Goal: Task Accomplishment & Management: Use online tool/utility

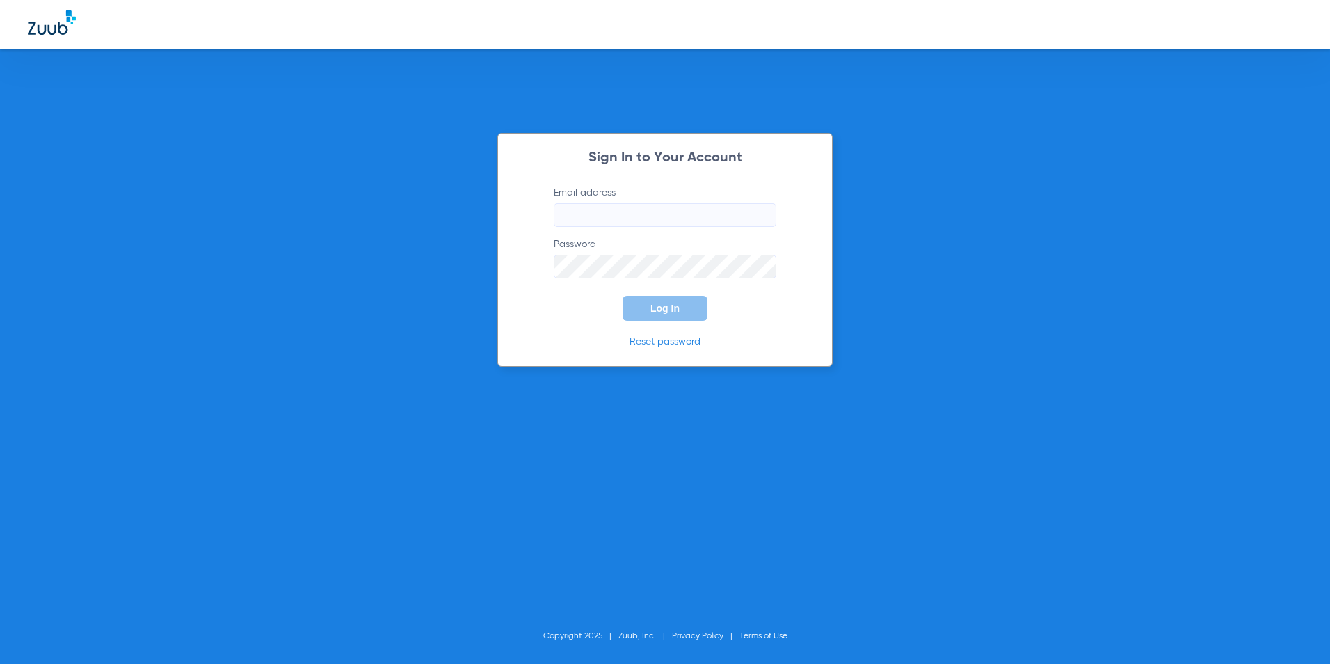
type input "[EMAIL_ADDRESS][DOMAIN_NAME]"
click at [636, 297] on button "Log In" at bounding box center [664, 308] width 85 height 25
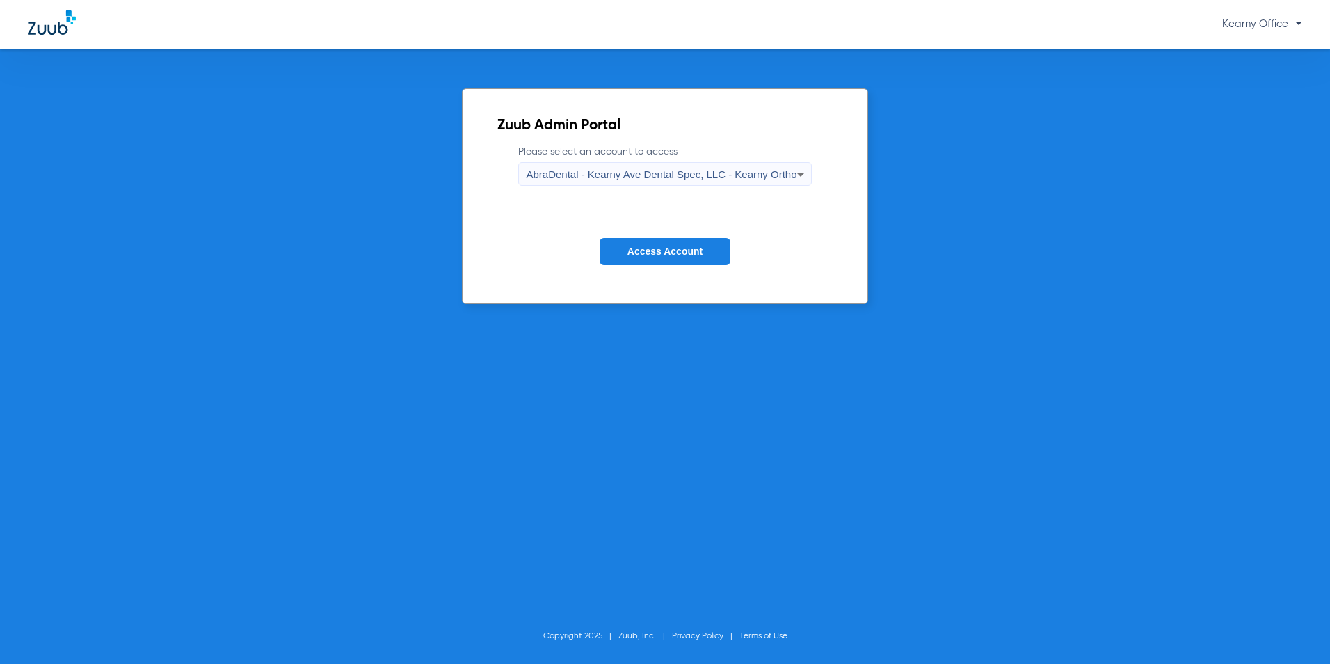
click at [691, 172] on span "AbraDental - Kearny Ave Dental Spec, LLC - Kearny Ortho" at bounding box center [661, 174] width 271 height 12
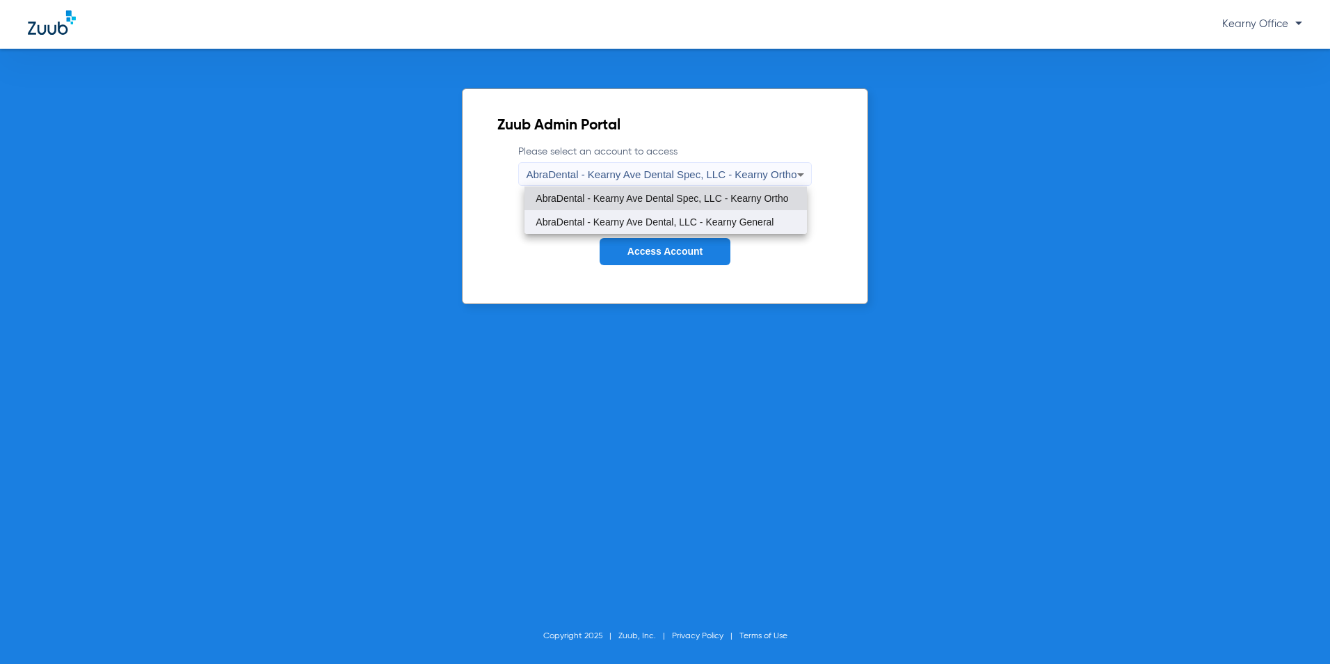
click at [680, 226] on span "AbraDental - Kearny Ave Dental, LLC - Kearny General" at bounding box center [655, 222] width 238 height 10
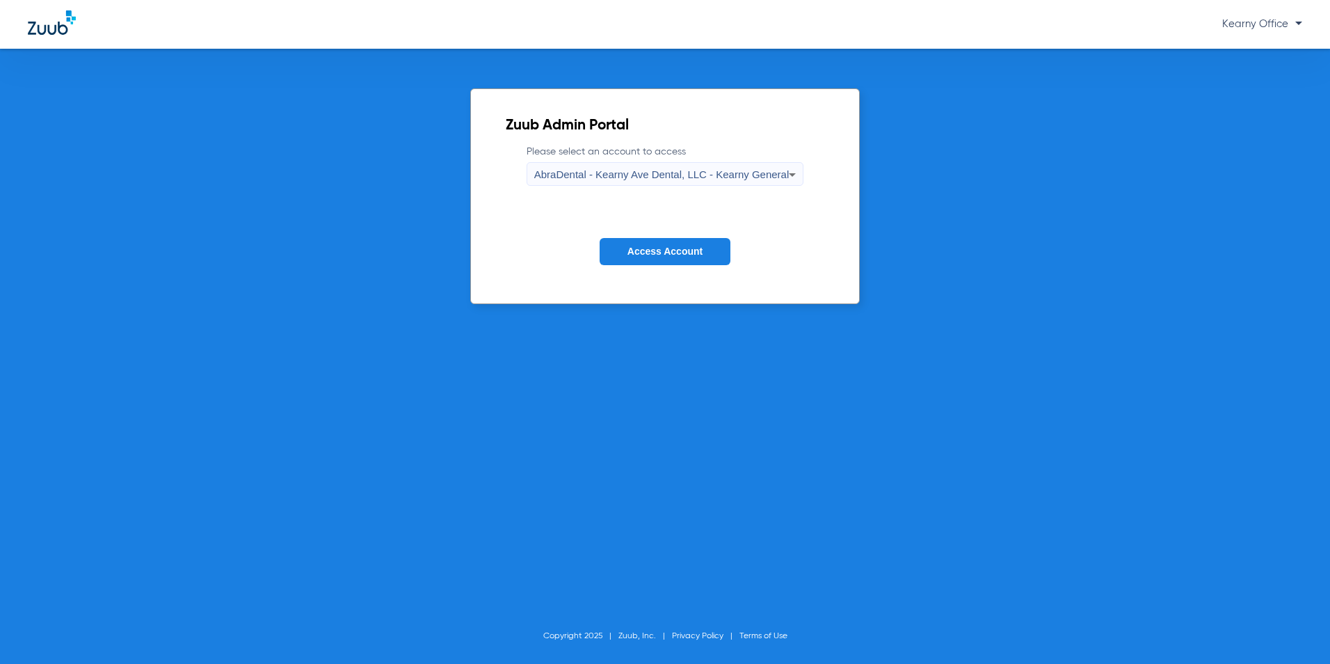
click at [670, 259] on button "Access Account" at bounding box center [665, 251] width 131 height 27
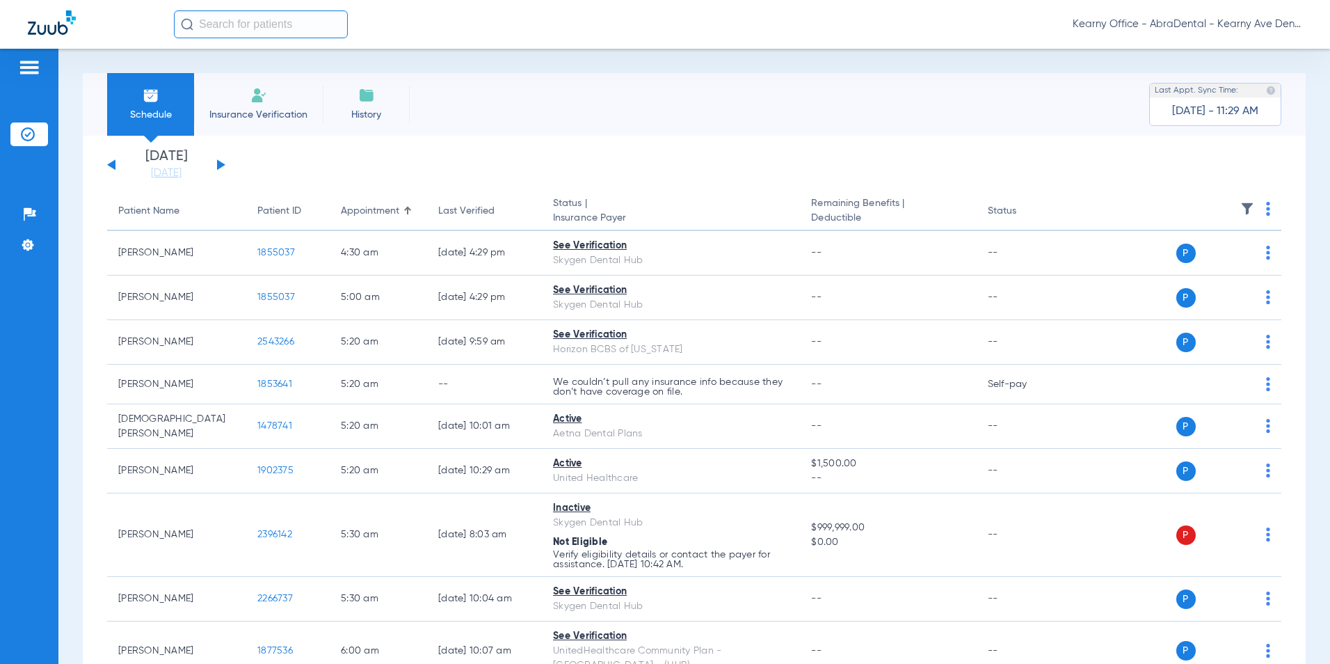
click at [256, 126] on li "Insurance Verification" at bounding box center [258, 104] width 129 height 63
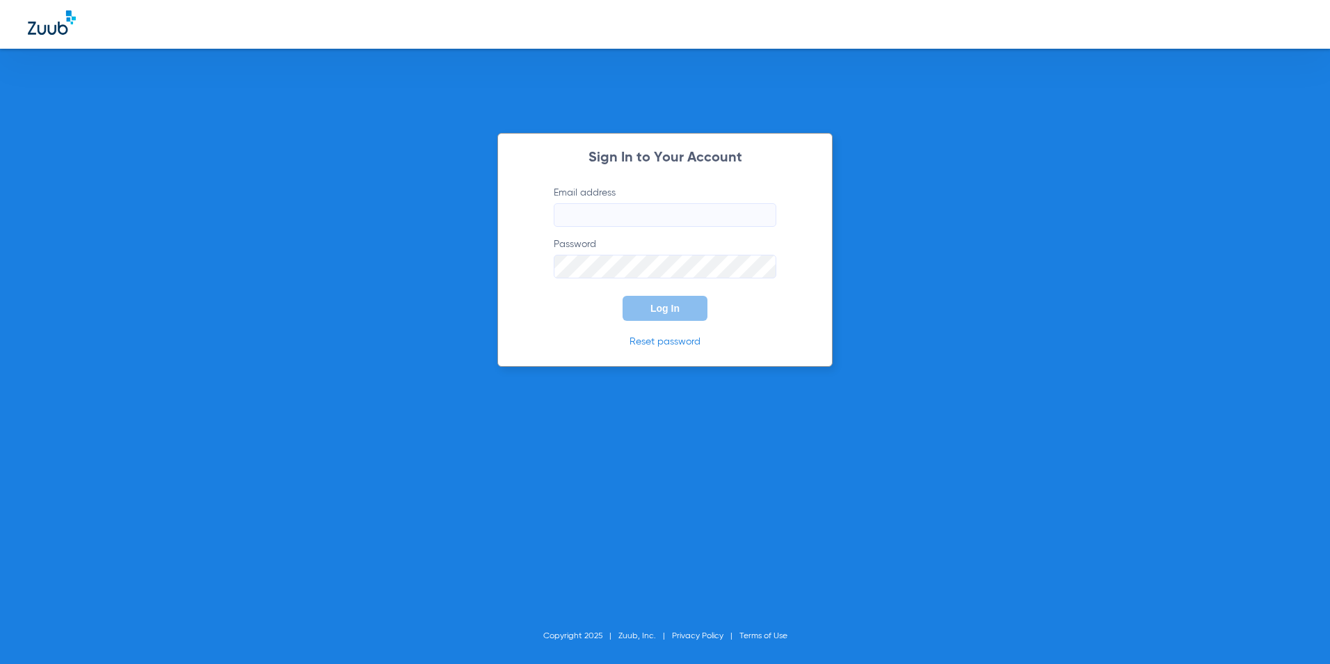
type input "kearny@abradental.com"
drag, startPoint x: 208, startPoint y: 273, endPoint x: 685, endPoint y: 317, distance: 479.1
click at [685, 317] on button "Log In" at bounding box center [664, 308] width 85 height 25
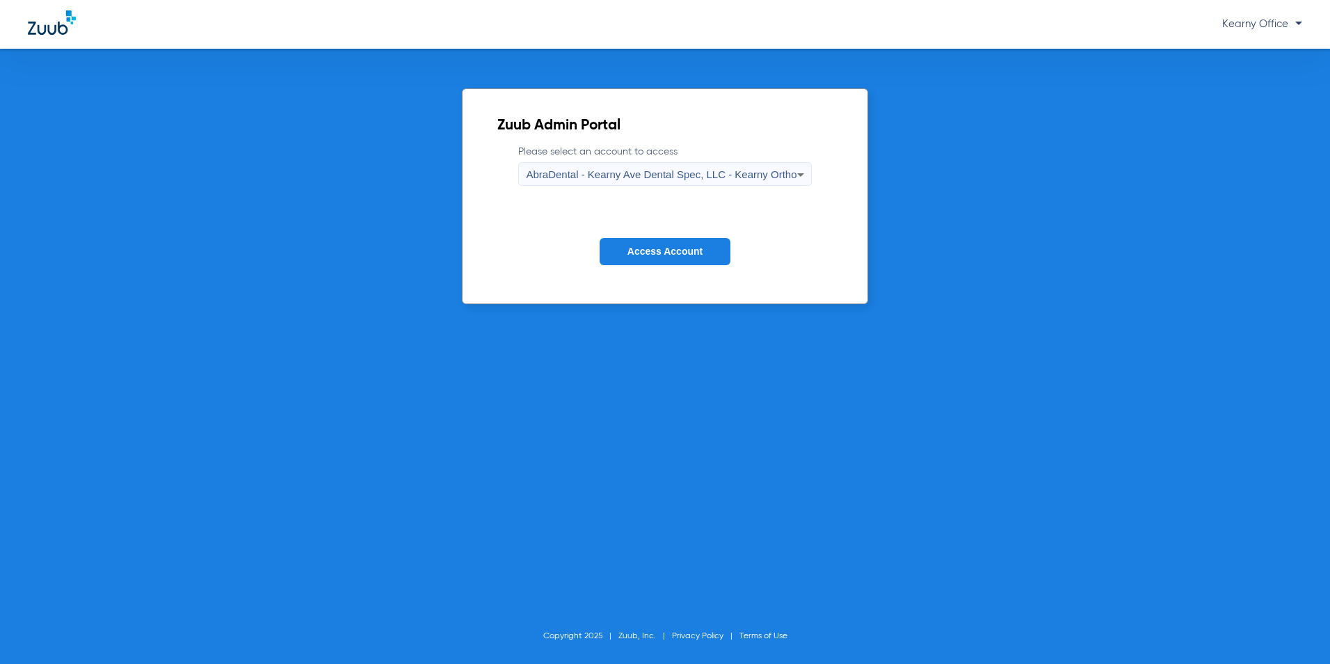
click at [719, 163] on div "AbraDental - Kearny Ave Dental Spec, LLC - Kearny Ortho" at bounding box center [661, 175] width 271 height 24
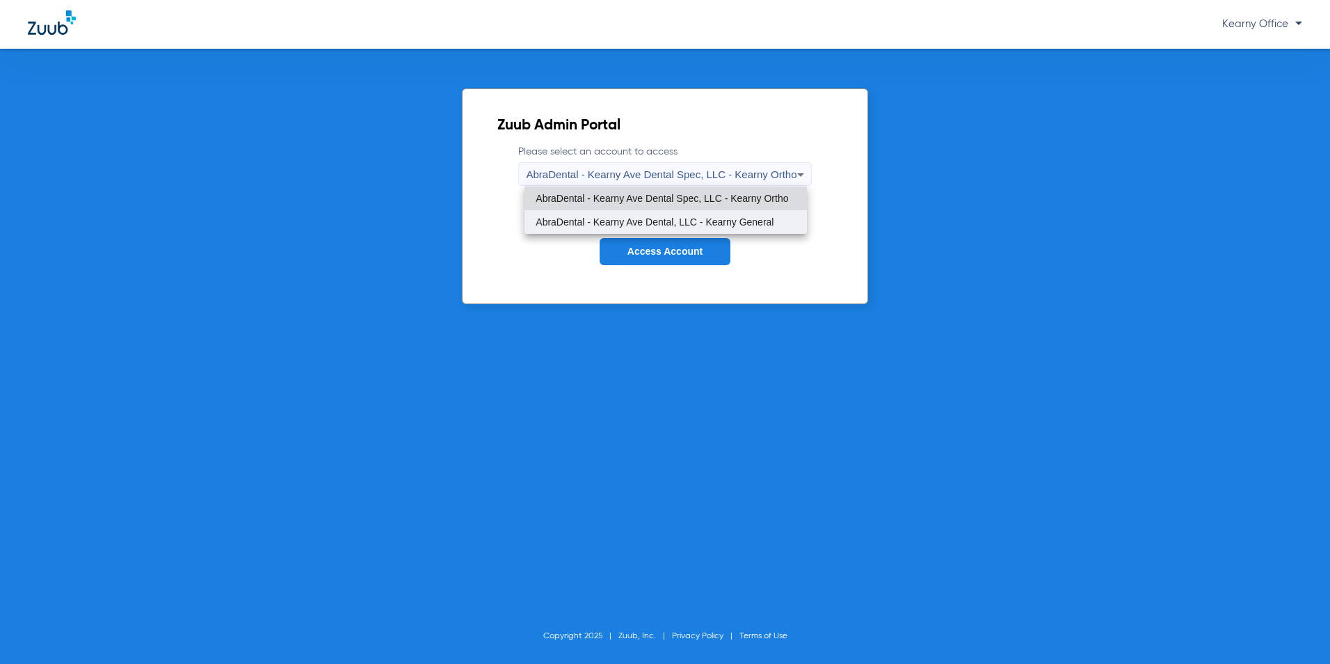
drag, startPoint x: 714, startPoint y: 213, endPoint x: 712, endPoint y: 223, distance: 9.8
click at [714, 214] on mat-option "AbraDental - Kearny Ave Dental, LLC - Kearny General" at bounding box center [665, 222] width 282 height 24
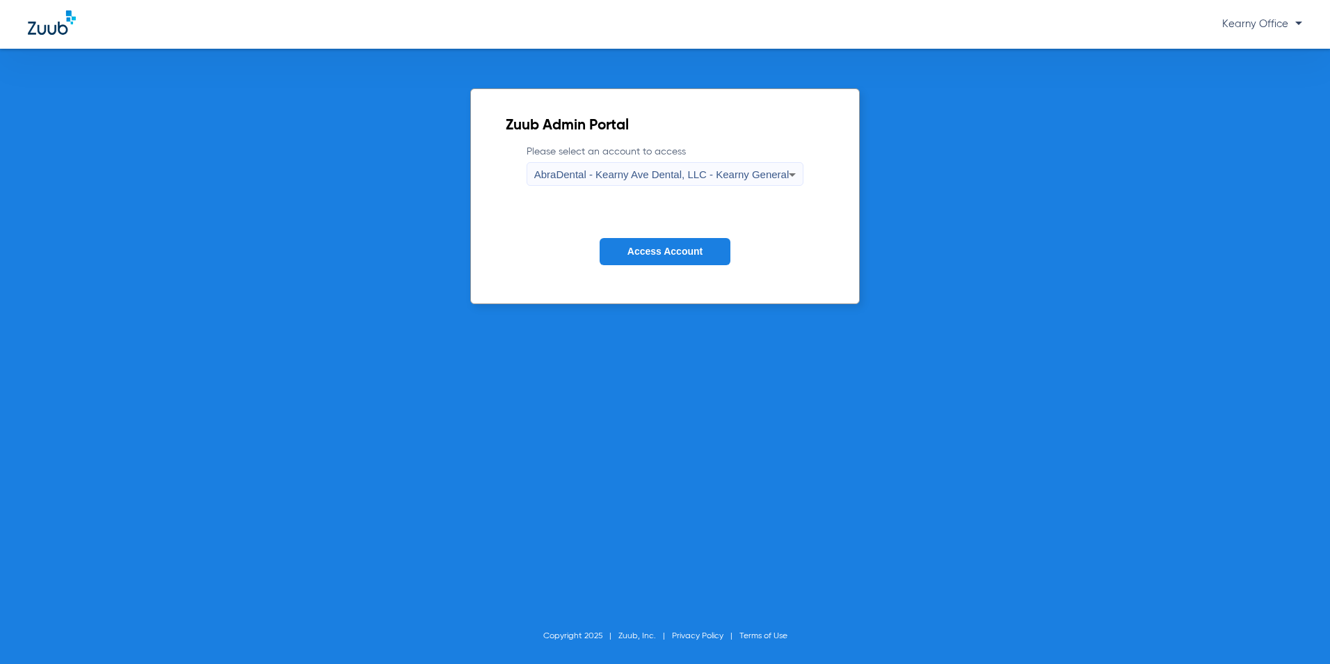
click at [702, 256] on span "Access Account" at bounding box center [664, 251] width 75 height 11
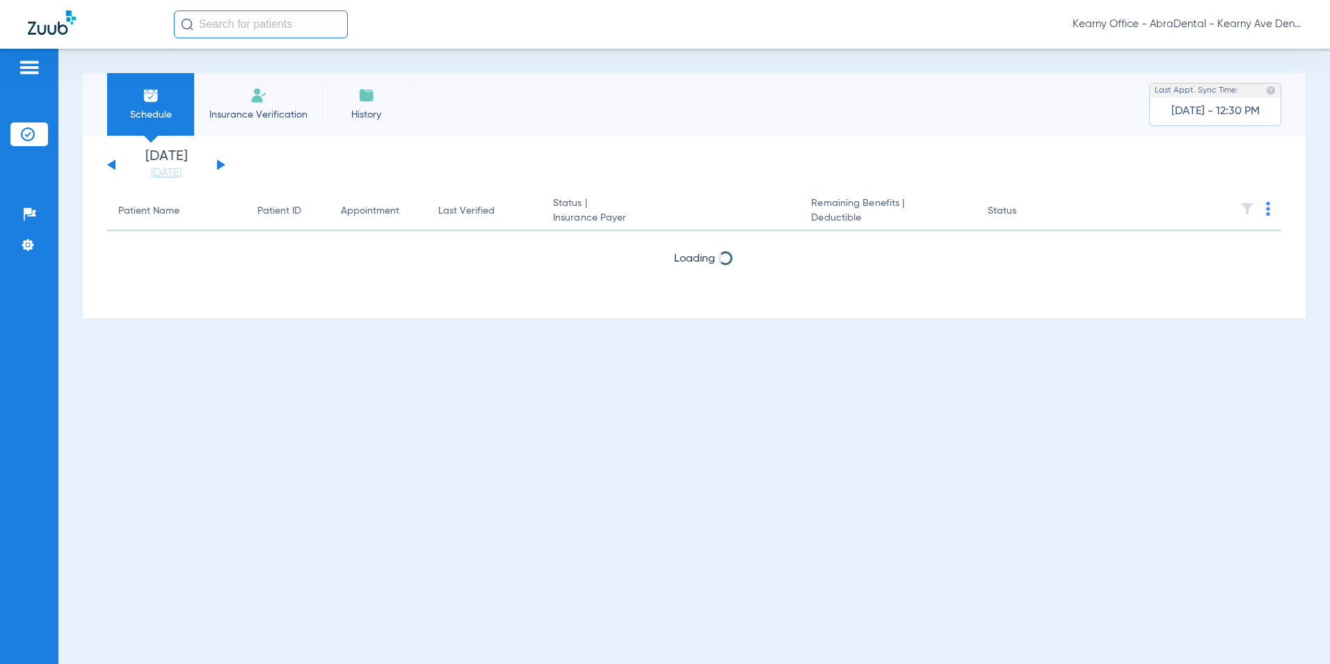
click at [245, 127] on li "Insurance Verification" at bounding box center [258, 104] width 129 height 63
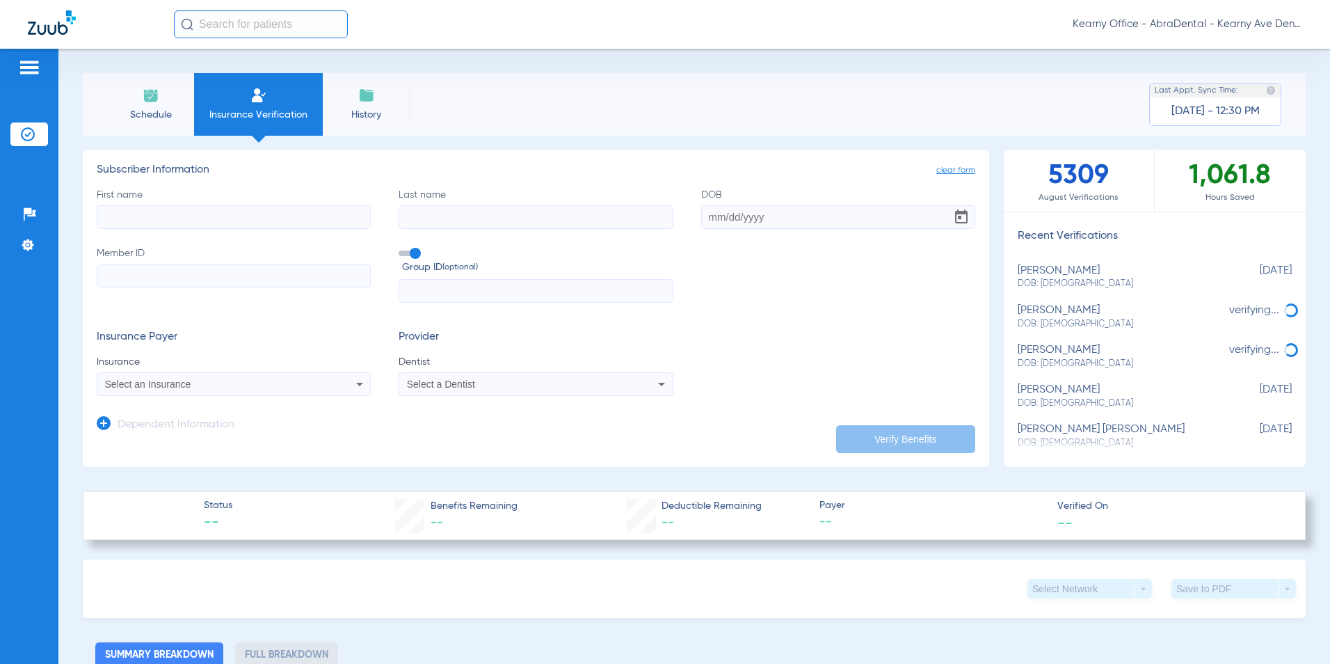
click at [143, 271] on input "Member ID" at bounding box center [234, 276] width 274 height 24
paste input "41867988-01"
type input "41867988"
paste input "ARYANNA"
type input "ARYANNA"
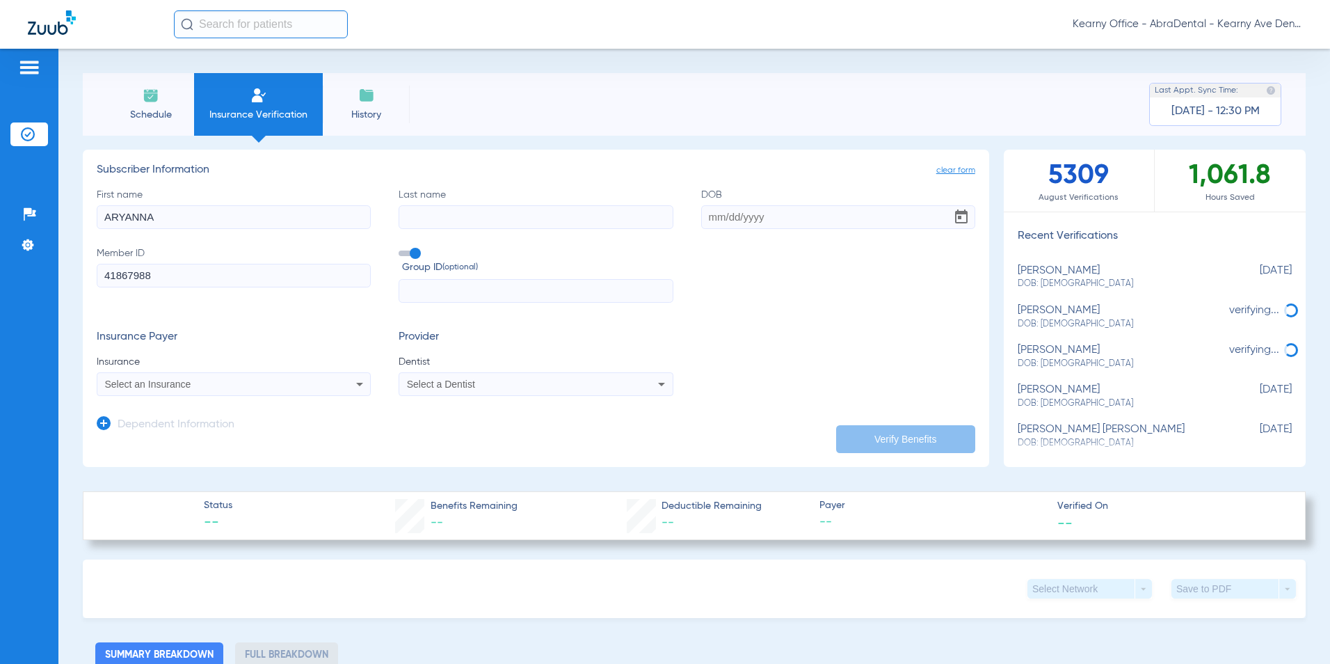
click at [438, 209] on input "Last name" at bounding box center [536, 217] width 274 height 24
paste input "VILLANUEVA"
type input "VILLANUEVA"
click at [750, 218] on input "DOB" at bounding box center [838, 217] width 274 height 24
paste input "01/04/2010"
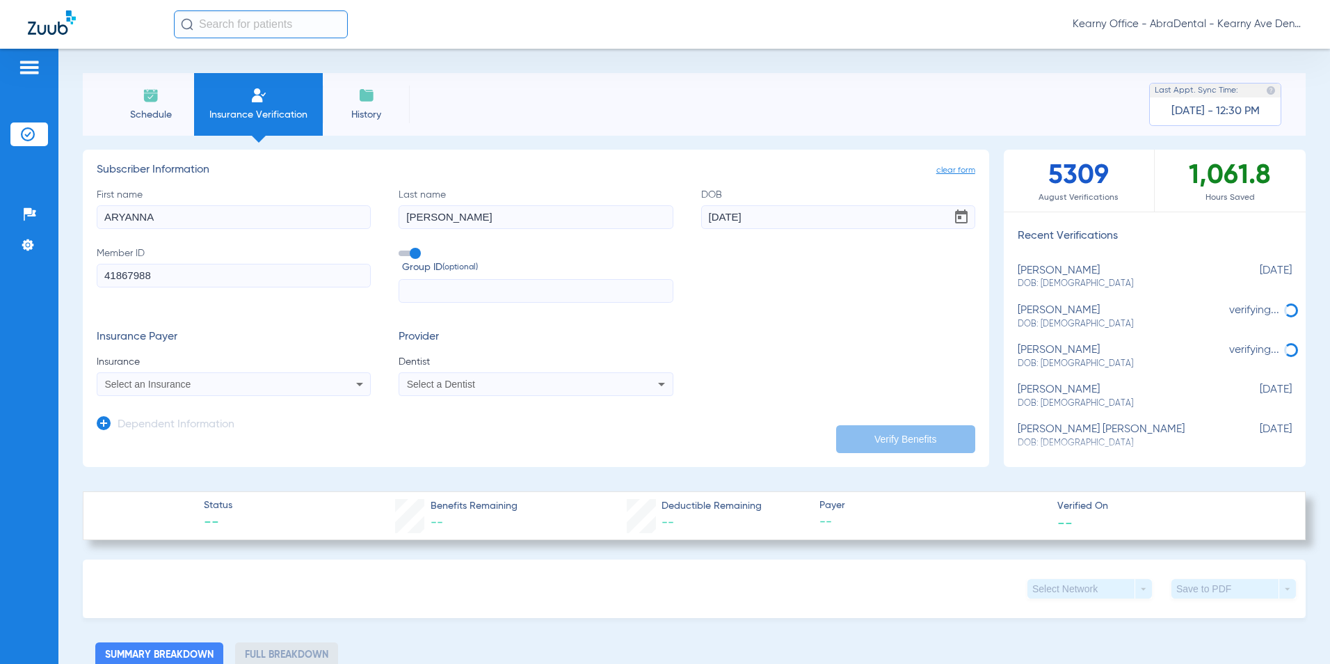
type input "01/04/2010"
click at [172, 387] on span "Select an Insurance" at bounding box center [148, 383] width 86 height 11
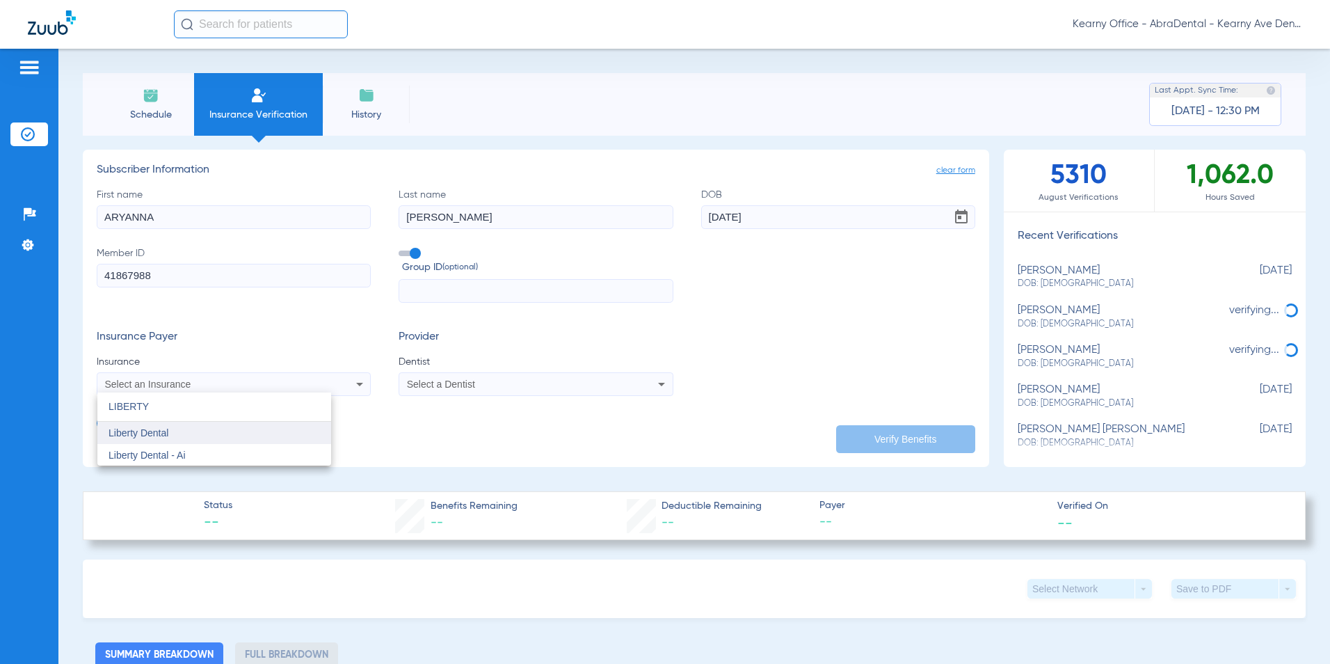
type input "LIBERTY"
click at [171, 437] on mat-option "Liberty Dental" at bounding box center [214, 432] width 234 height 22
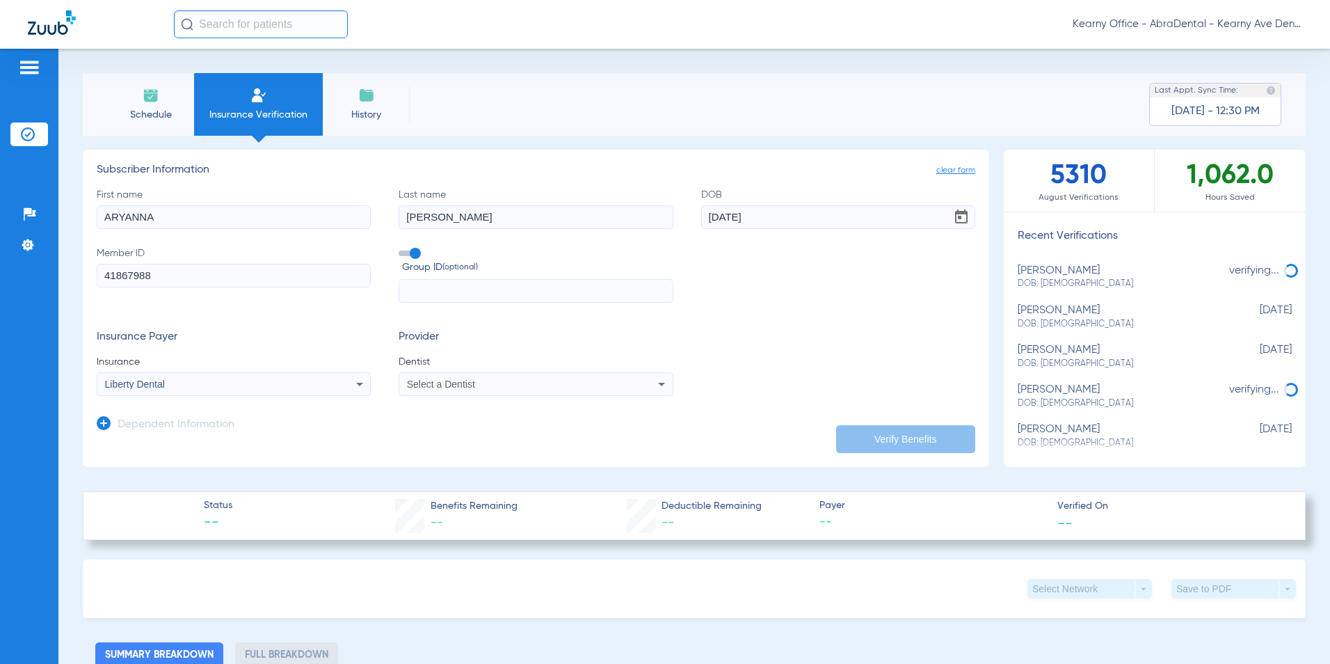
click at [485, 385] on div "Select a Dentist" at bounding box center [510, 384] width 207 height 10
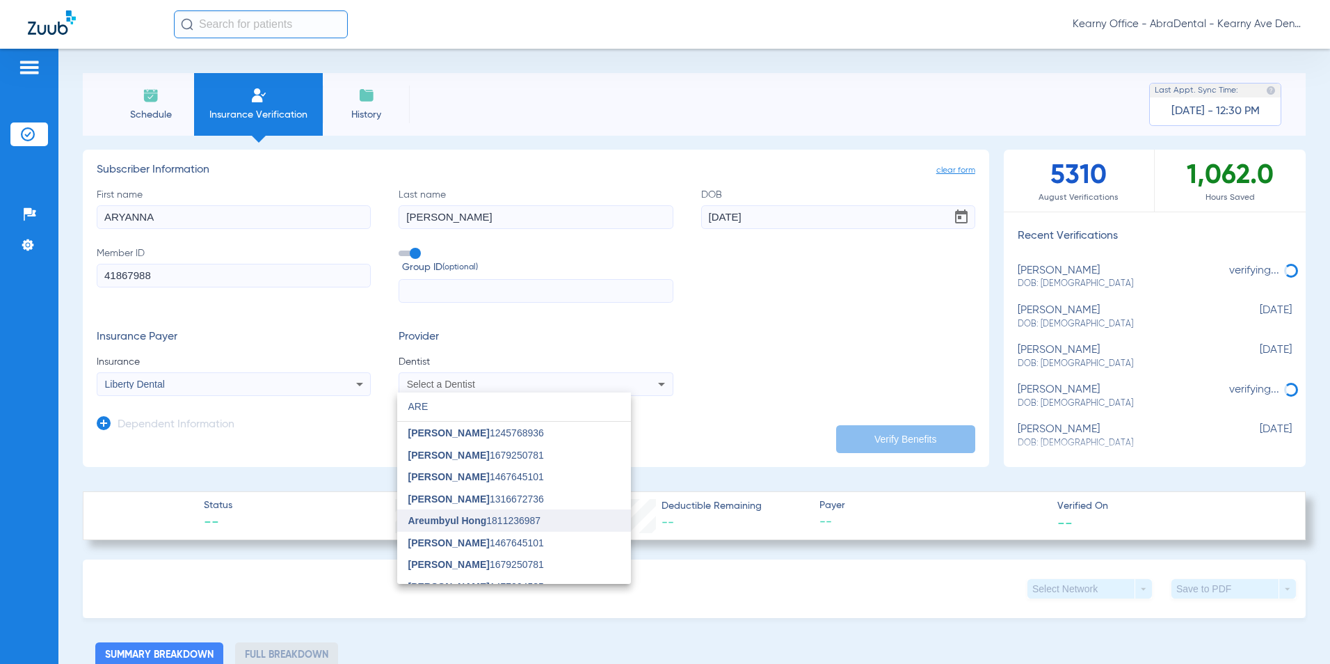
type input "ARE"
click at [459, 518] on span "Areumbyul Hong" at bounding box center [447, 520] width 79 height 11
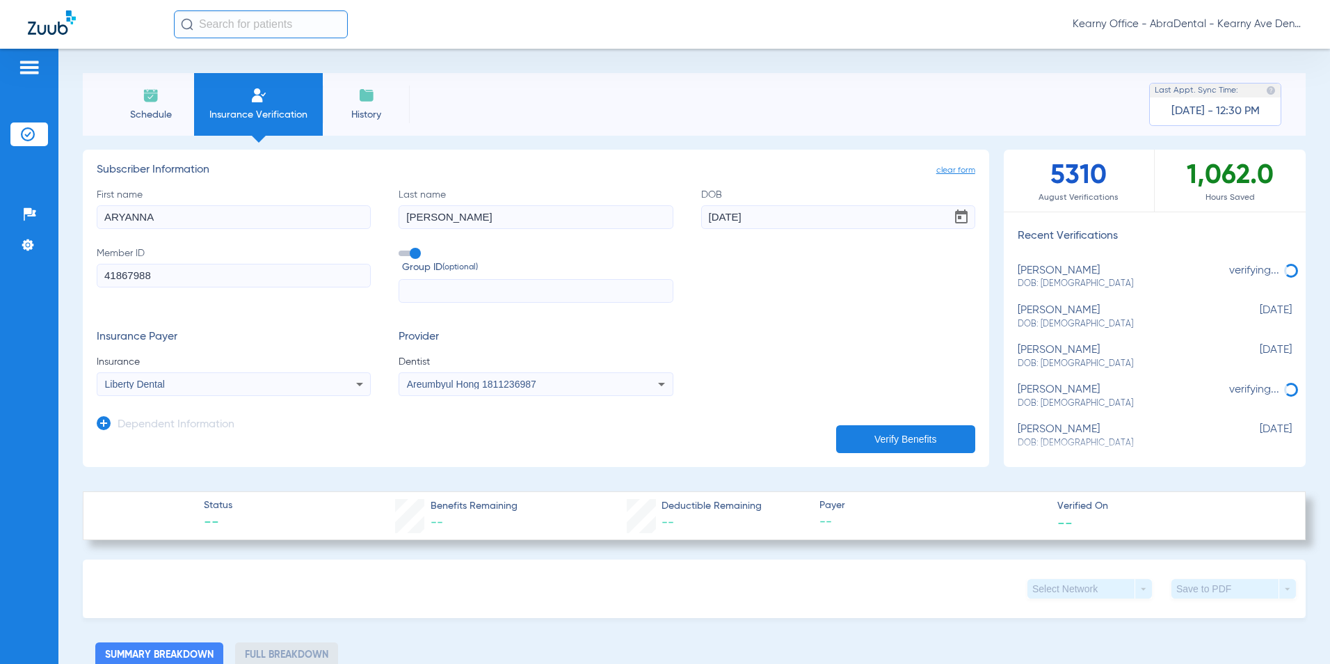
click at [882, 431] on button "Verify Benefits" at bounding box center [905, 439] width 139 height 28
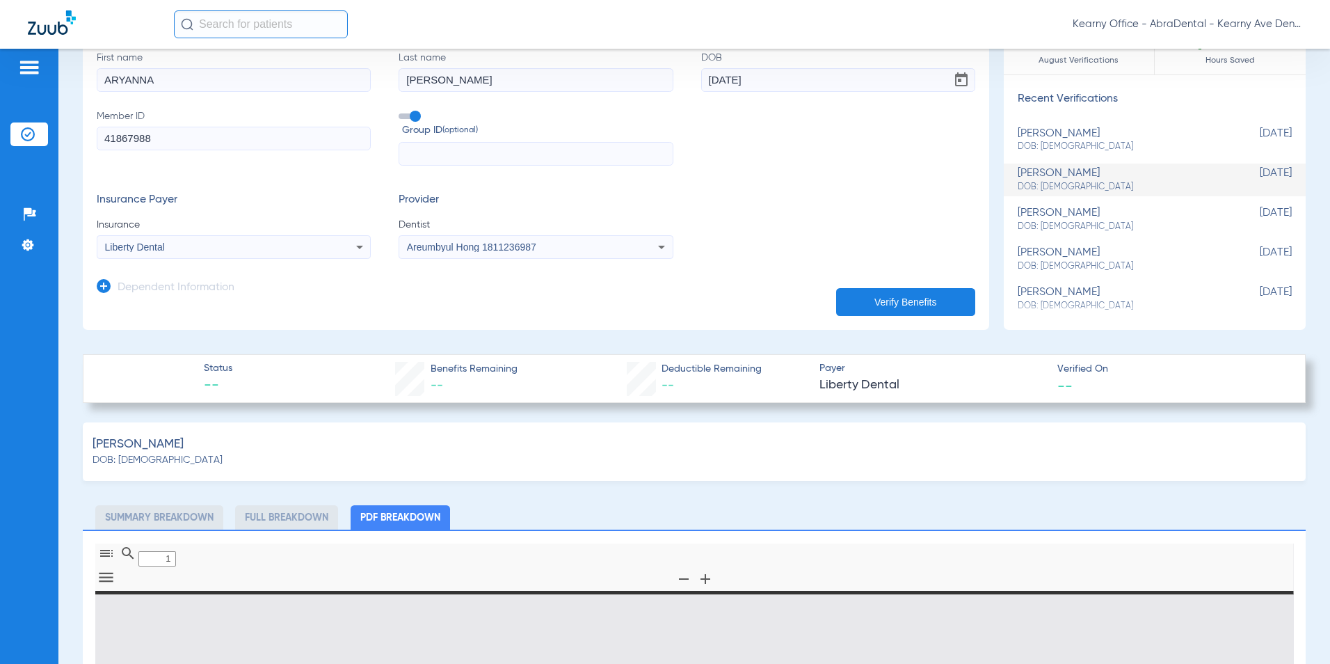
type input "0"
select select "page-width"
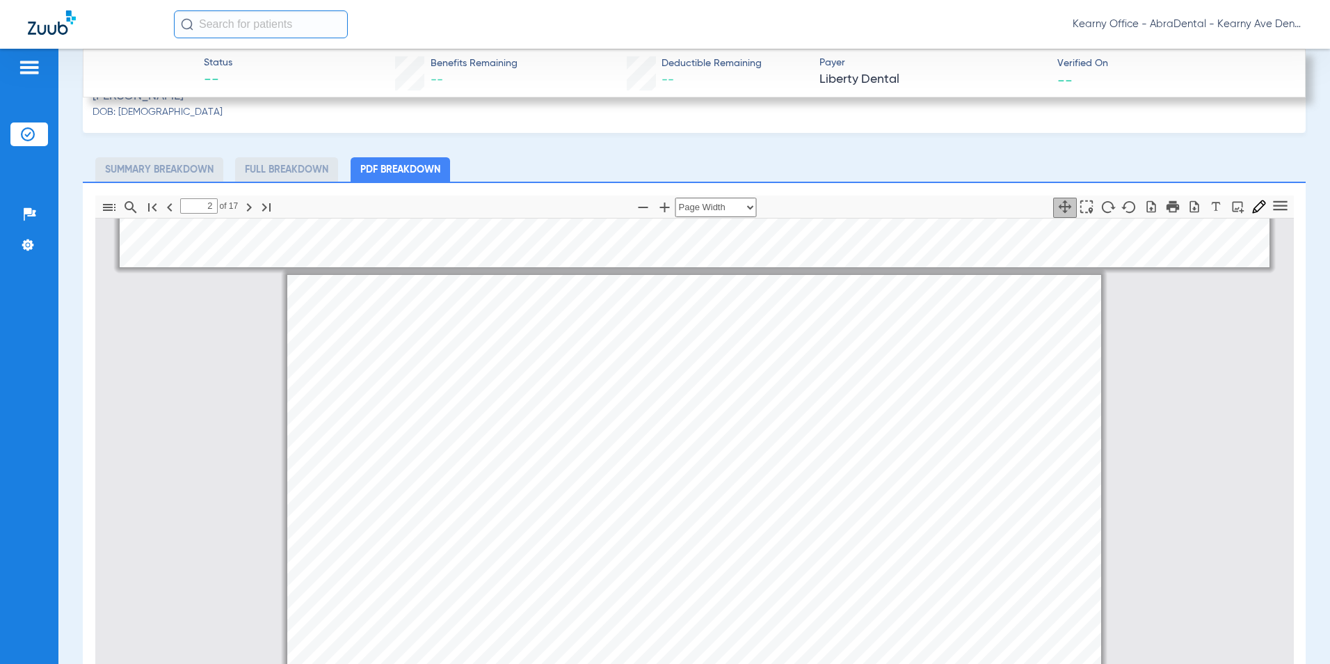
scroll to position [911, 0]
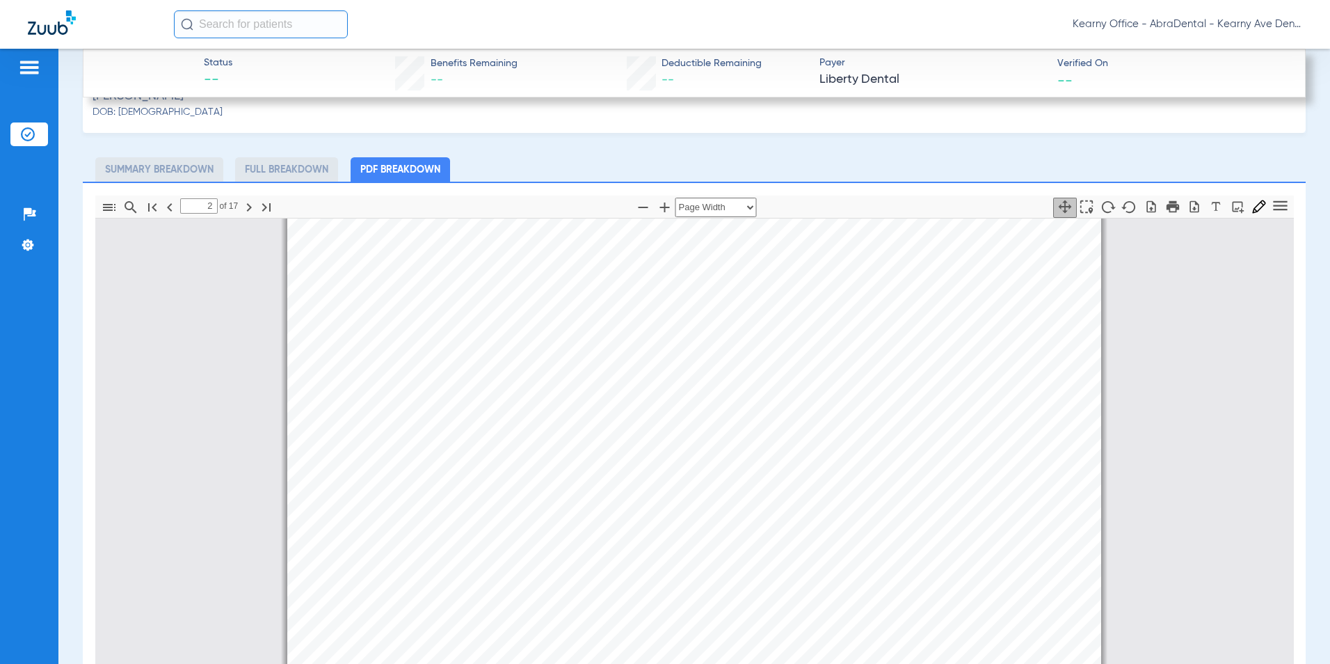
drag, startPoint x: 535, startPoint y: 526, endPoint x: 743, endPoint y: 528, distance: 208.7
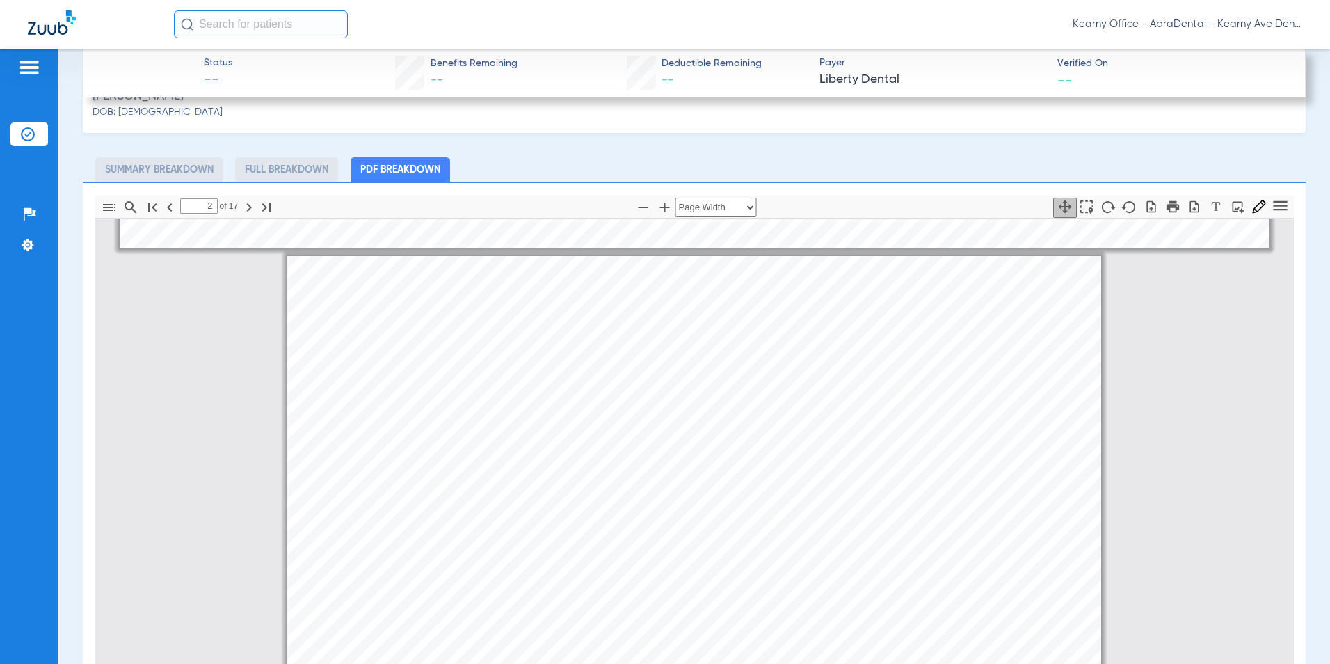
scroll to position [701, 0]
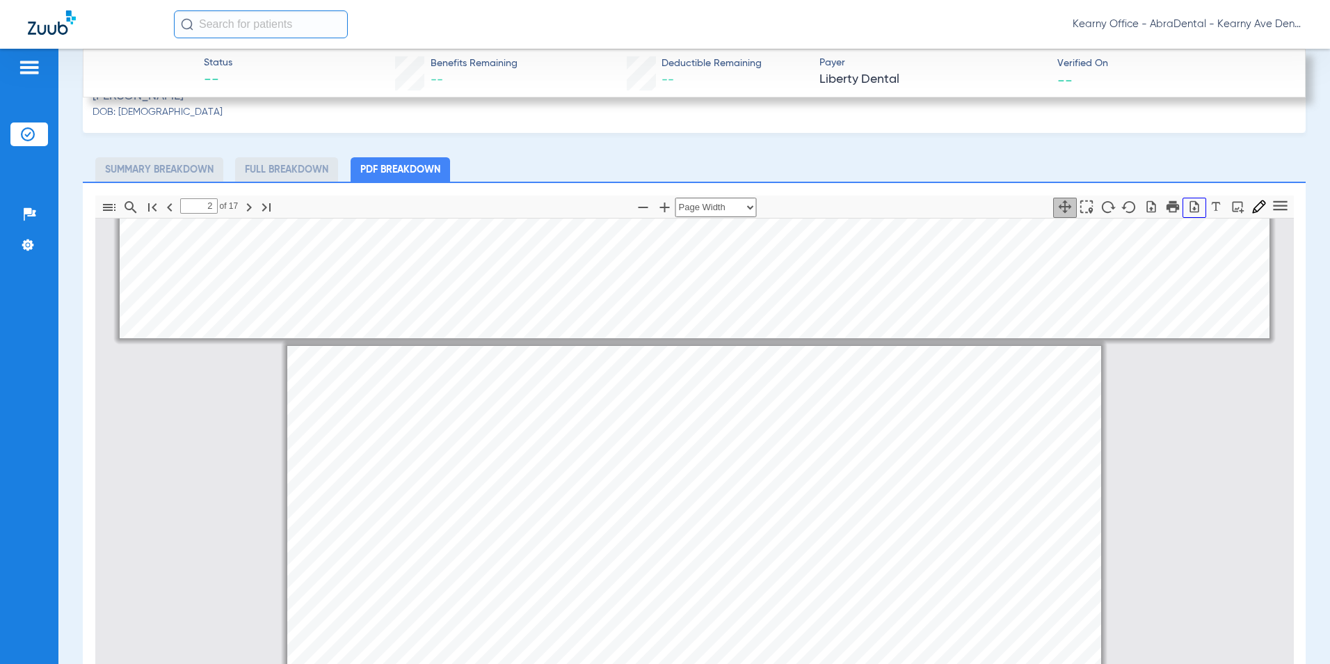
click at [1187, 209] on icon "button" at bounding box center [1194, 207] width 14 height 14
click at [849, 35] on div "Kearny Office - AbraDental - Kearny Ave Dental, LLC - Kearny General" at bounding box center [738, 24] width 1128 height 28
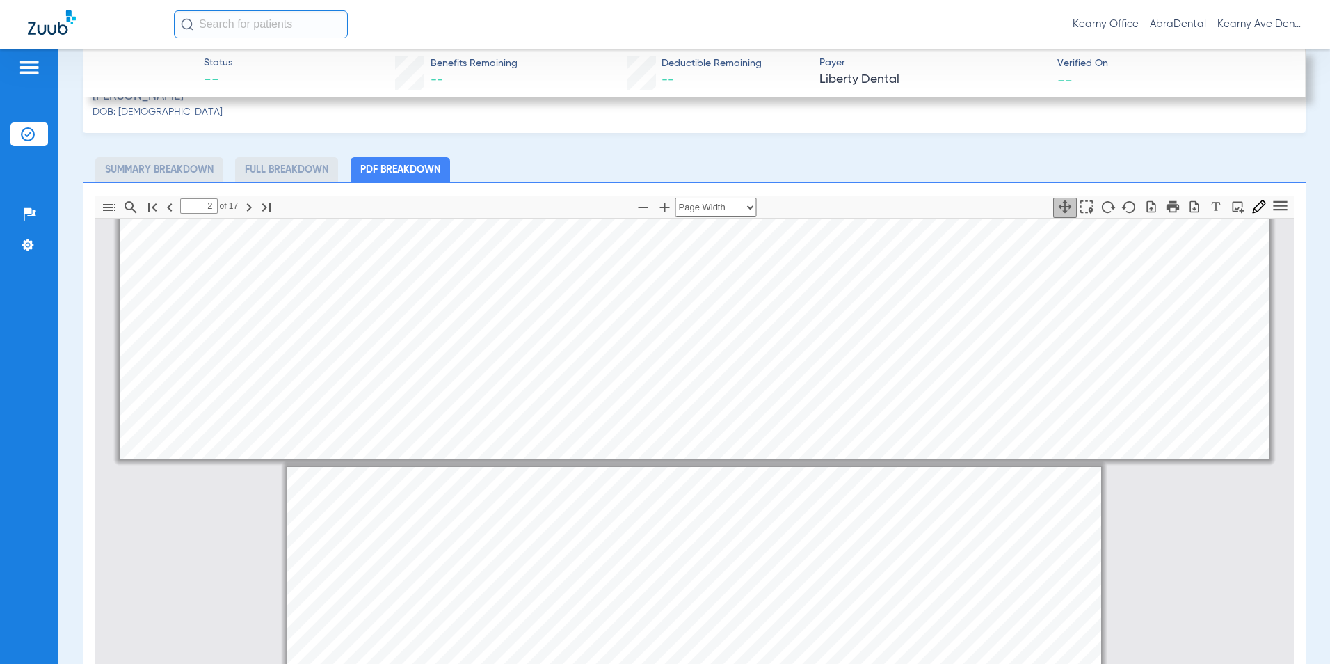
type input "1"
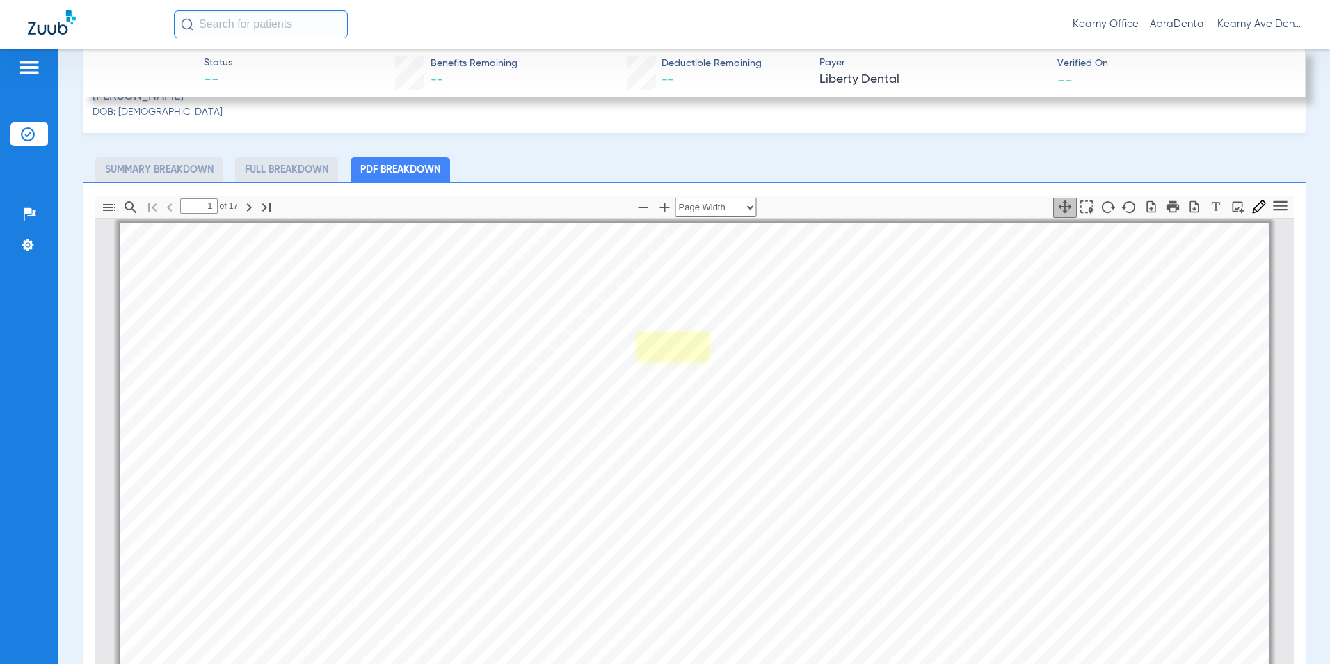
scroll to position [0, 0]
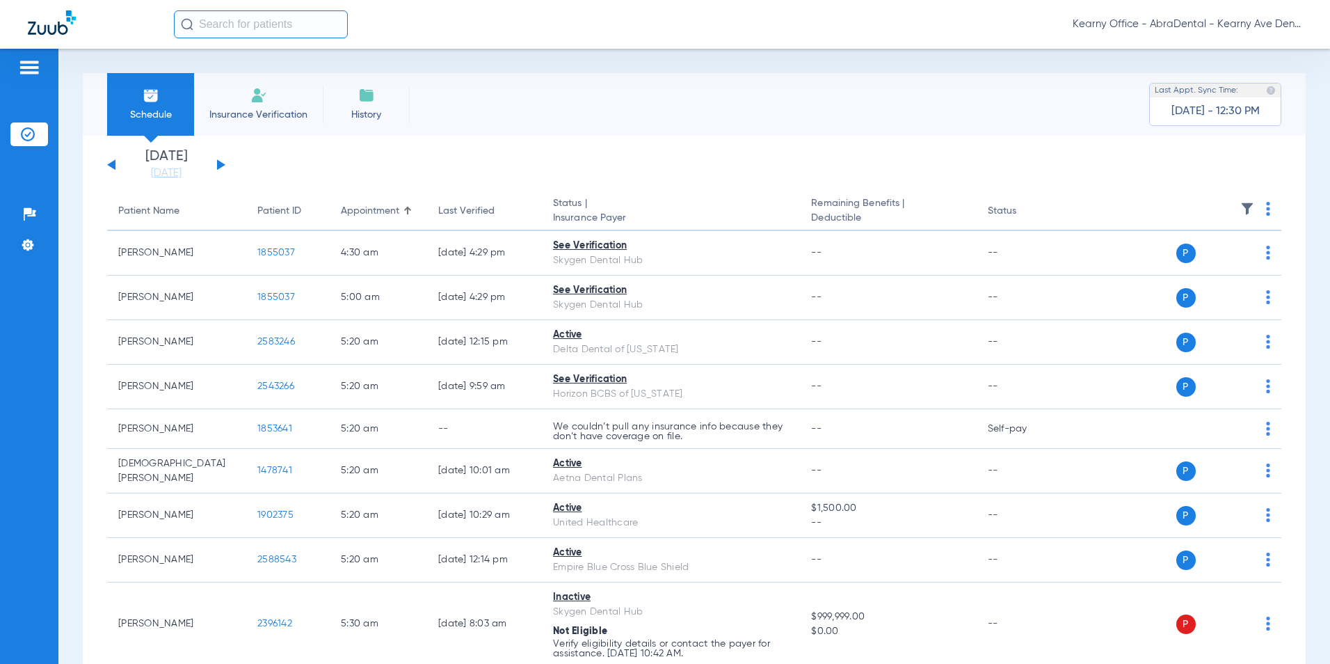
click at [236, 93] on li "Insurance Verification" at bounding box center [258, 104] width 129 height 63
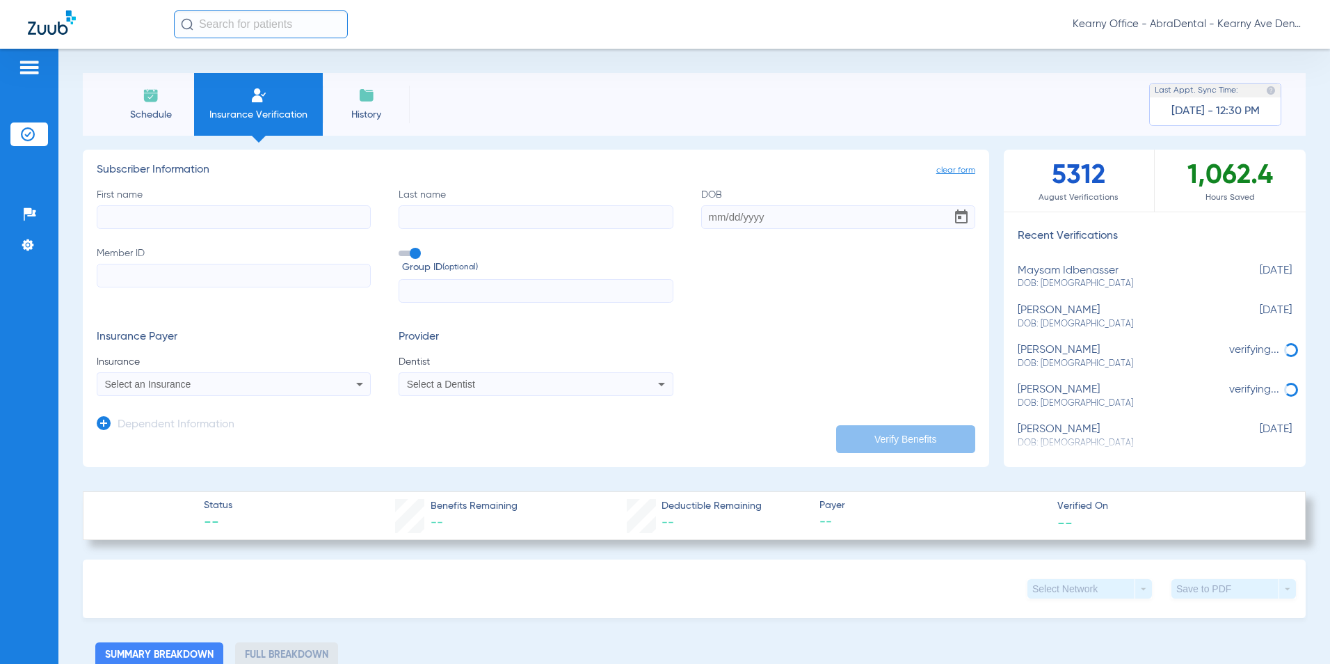
click at [131, 289] on label "Member ID" at bounding box center [234, 274] width 274 height 57
click at [131, 287] on input "Member ID" at bounding box center [234, 276] width 274 height 24
click at [134, 284] on input "Member ID" at bounding box center [234, 276] width 274 height 24
paste input "41867989-01"
type input "41867989"
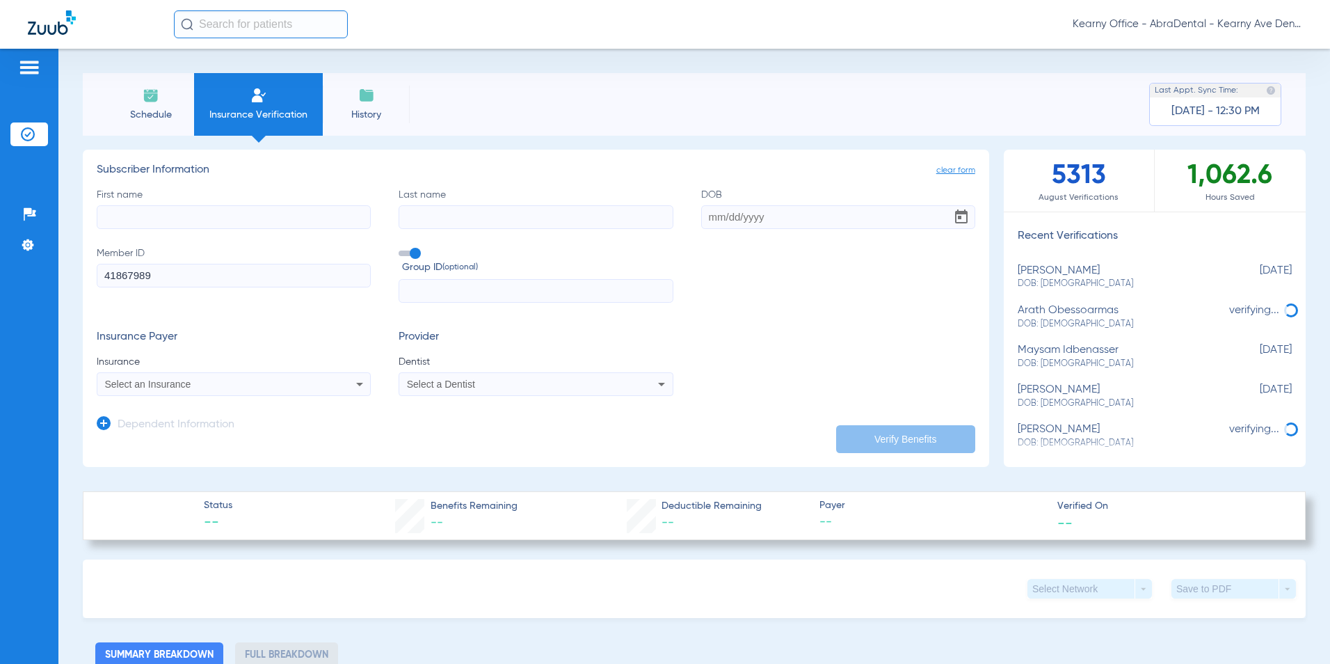
click at [190, 208] on input "First name" at bounding box center [234, 217] width 274 height 24
paste input "Alivia"
type input "Alivia"
click at [436, 202] on label "Last name" at bounding box center [536, 208] width 274 height 41
click at [436, 205] on input "Last name" at bounding box center [536, 217] width 274 height 24
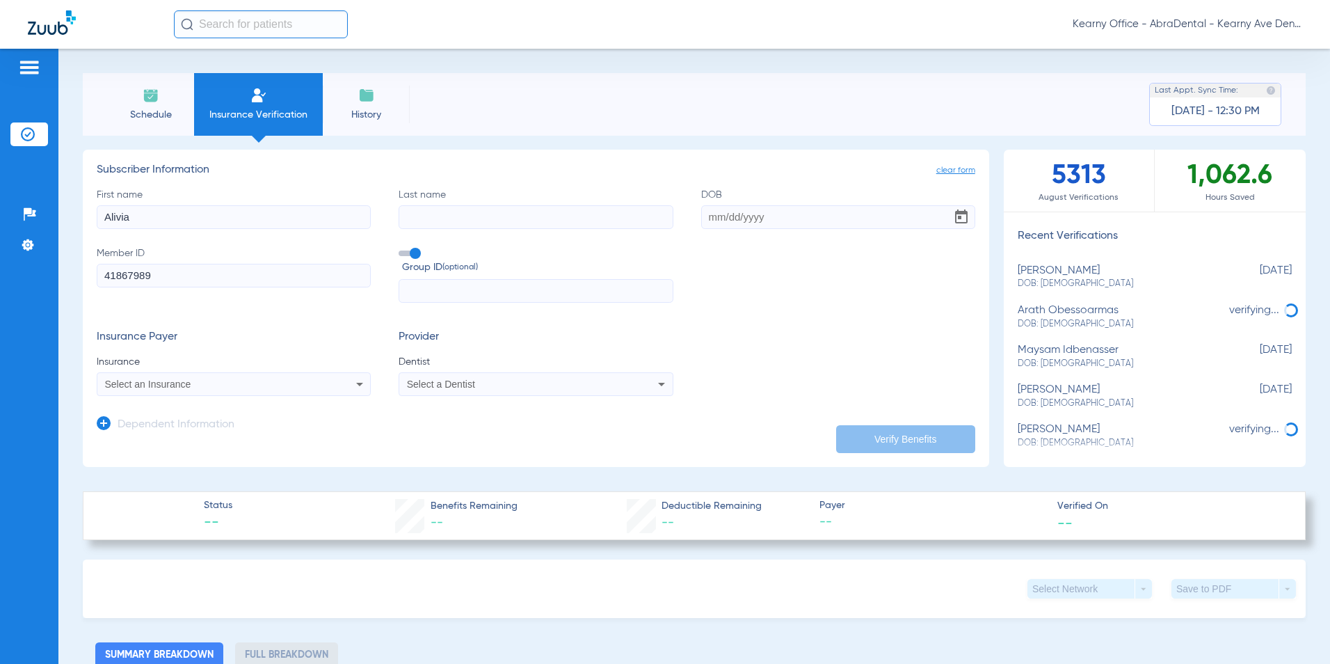
paste input "[PERSON_NAME]"
type input "[PERSON_NAME]"
click at [719, 206] on input "DOB" at bounding box center [838, 217] width 274 height 24
paste input "[DATE]"
type input "[DATE]"
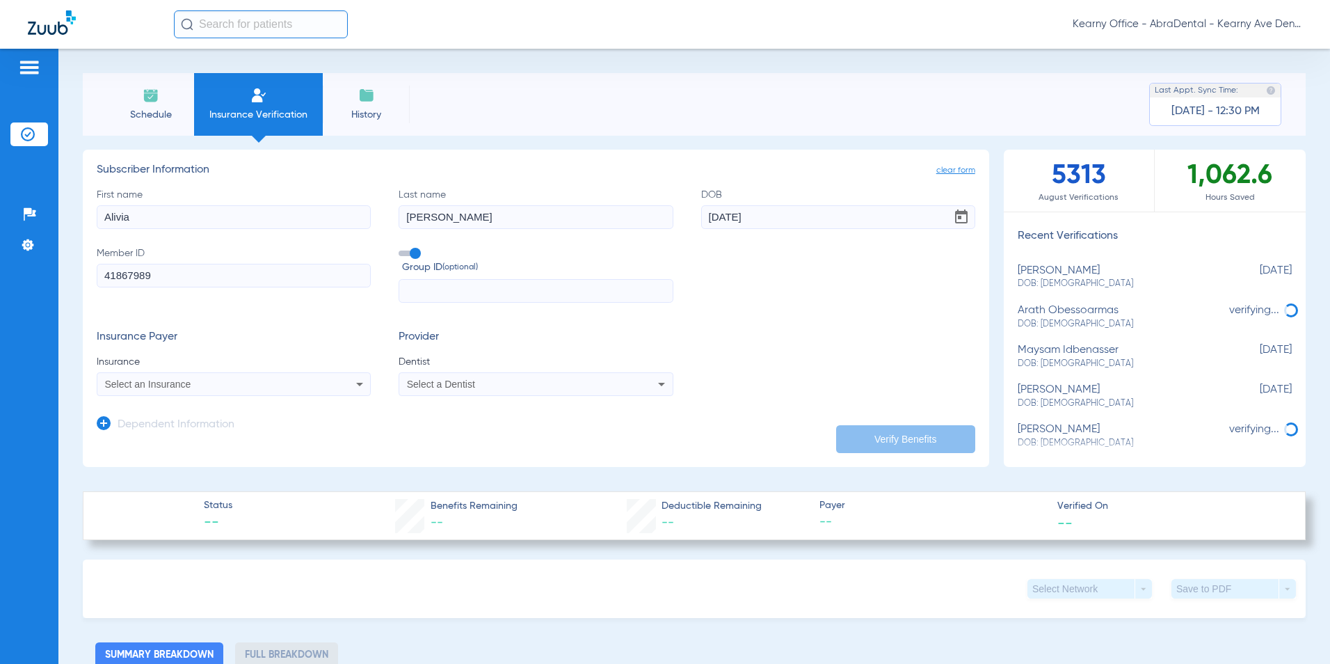
click at [188, 389] on span "Select an Insurance" at bounding box center [148, 383] width 86 height 11
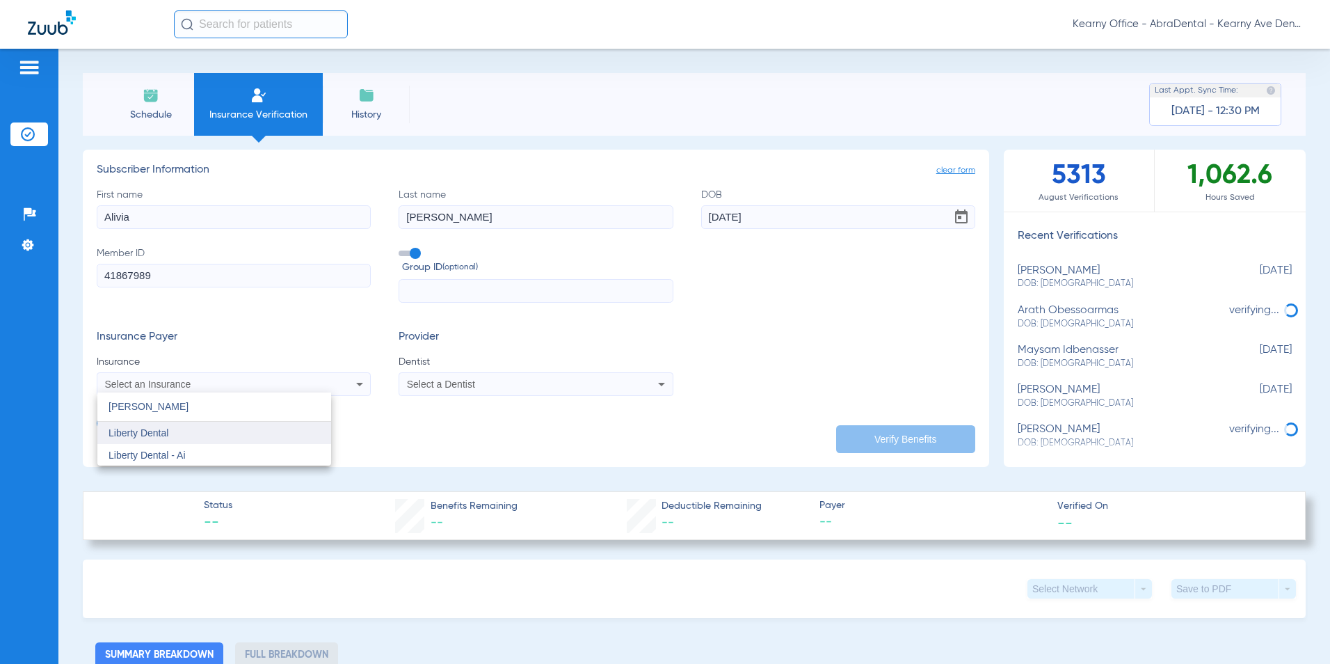
type input "[PERSON_NAME]"
click at [140, 434] on span "Liberty Dental" at bounding box center [138, 432] width 60 height 11
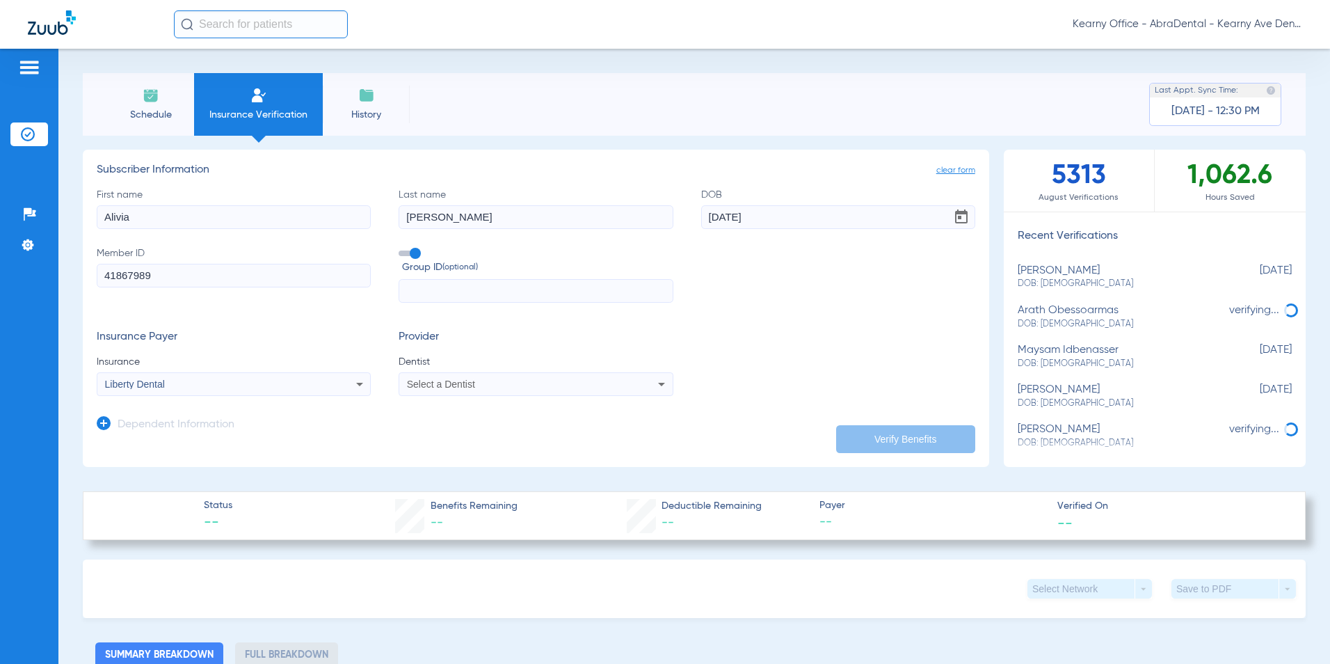
click at [430, 385] on span "Select a Dentist" at bounding box center [441, 383] width 68 height 11
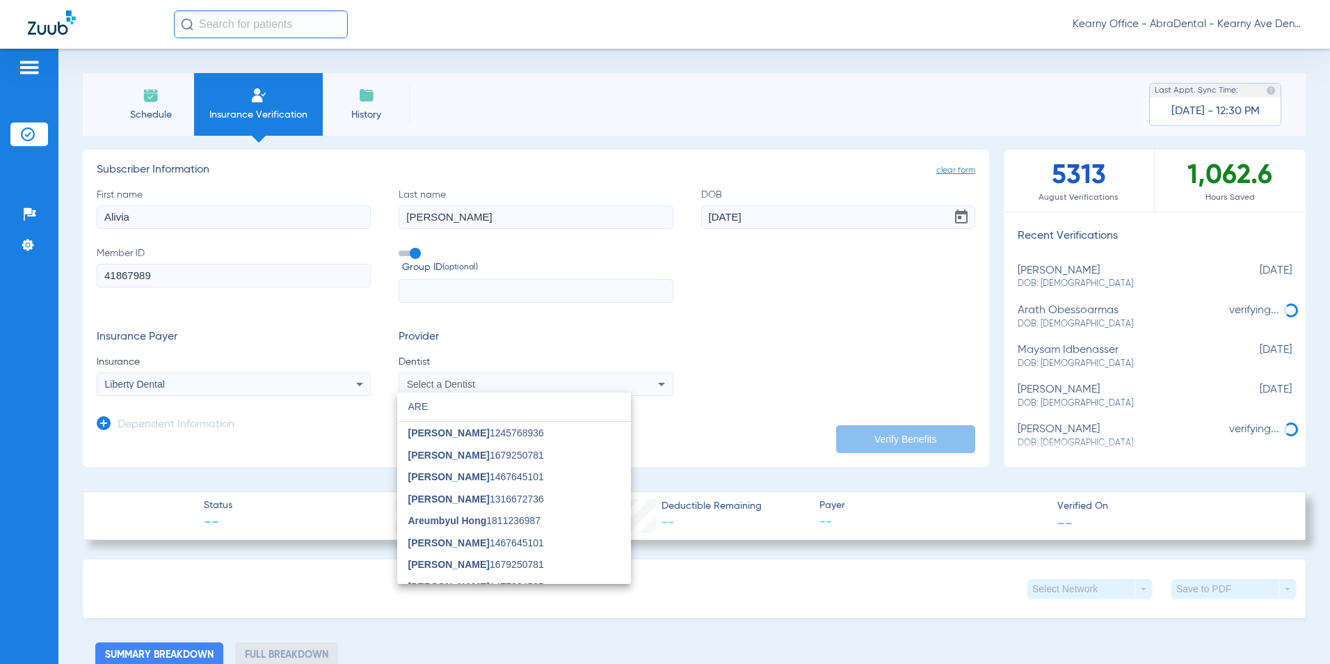
type input "AREM"
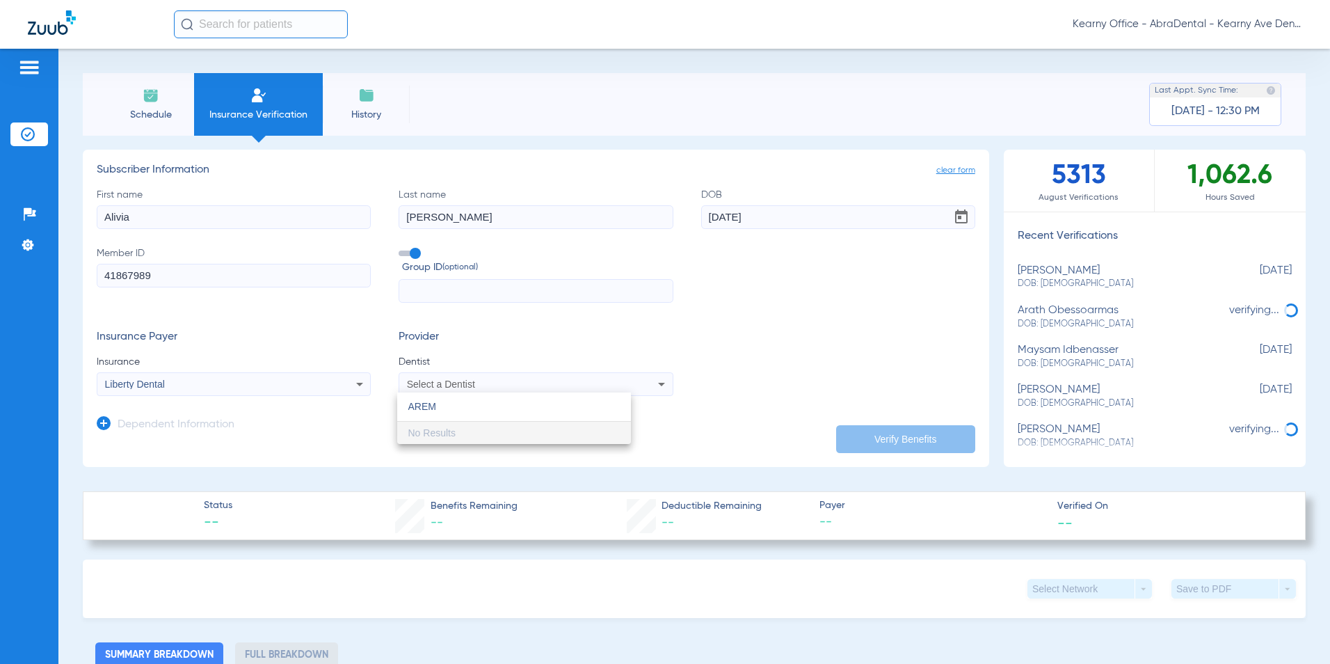
click at [441, 415] on input "AREM" at bounding box center [514, 406] width 234 height 29
drag, startPoint x: 377, startPoint y: 401, endPoint x: 357, endPoint y: 399, distance: 19.5
click at [360, 401] on div "AREM close No Results" at bounding box center [665, 332] width 1330 height 664
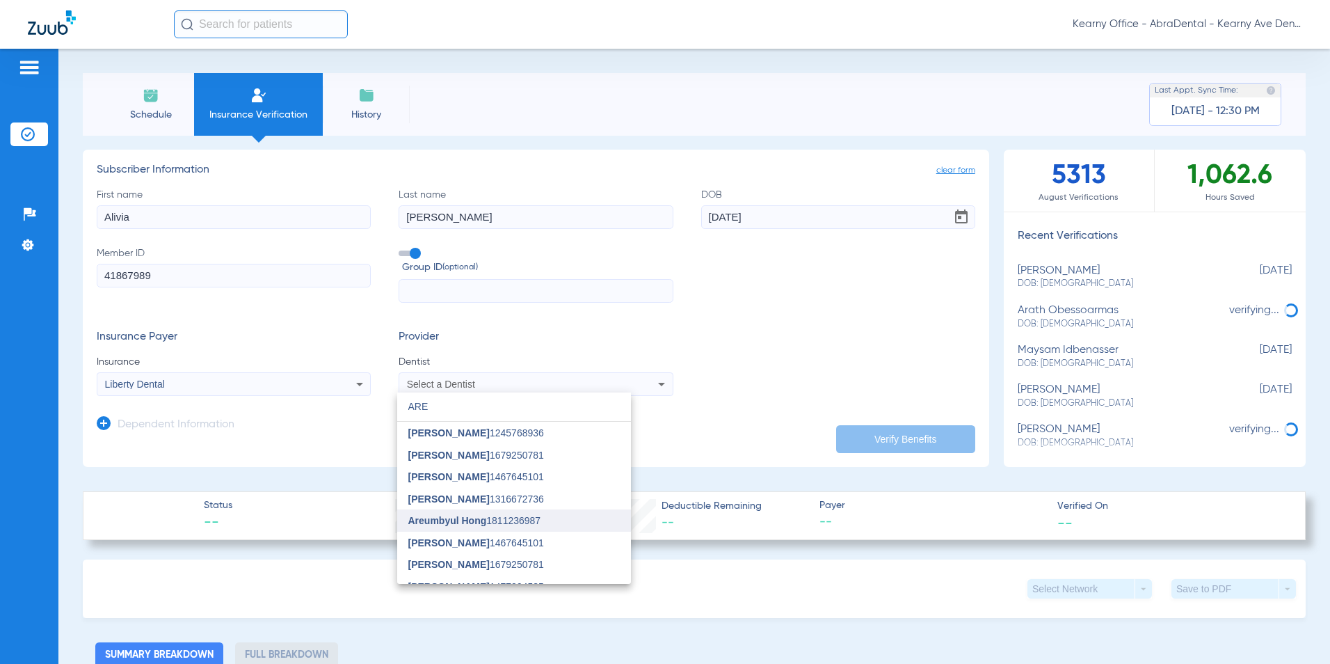
type input "ARE"
click at [398, 517] on mat-option "Areumbyul Hong 1811236987" at bounding box center [514, 520] width 234 height 22
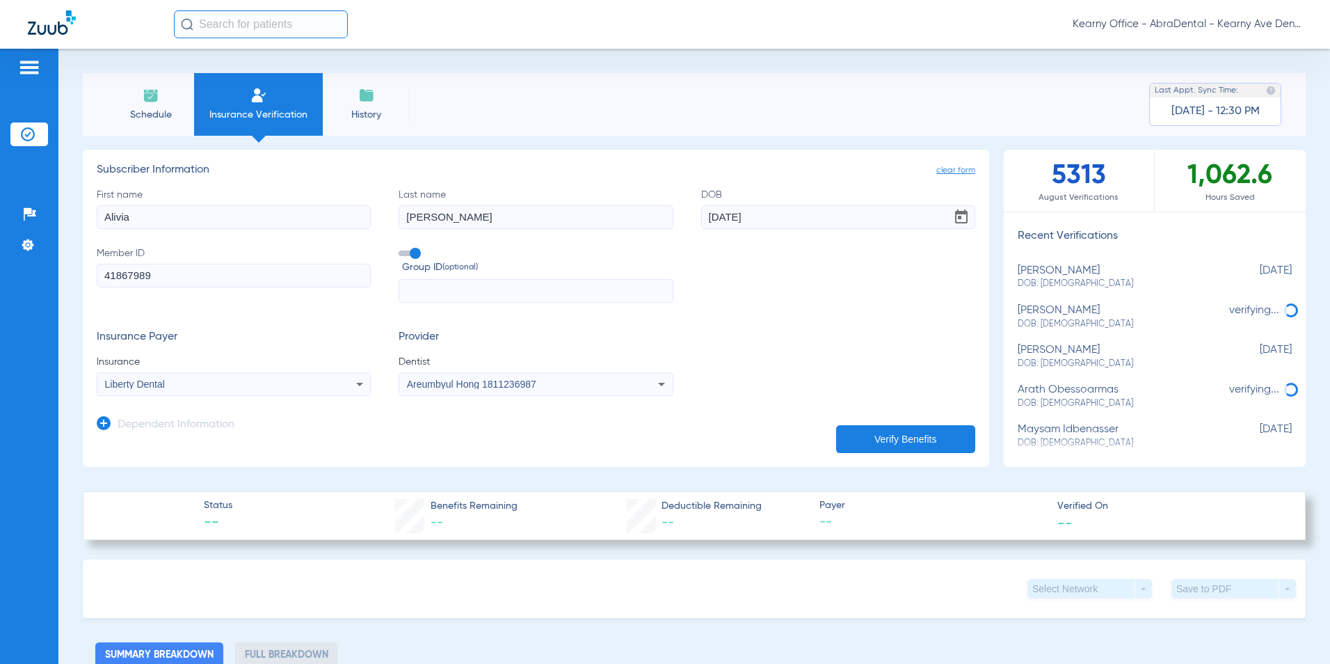
click at [894, 445] on button "Verify Benefits" at bounding box center [905, 439] width 139 height 28
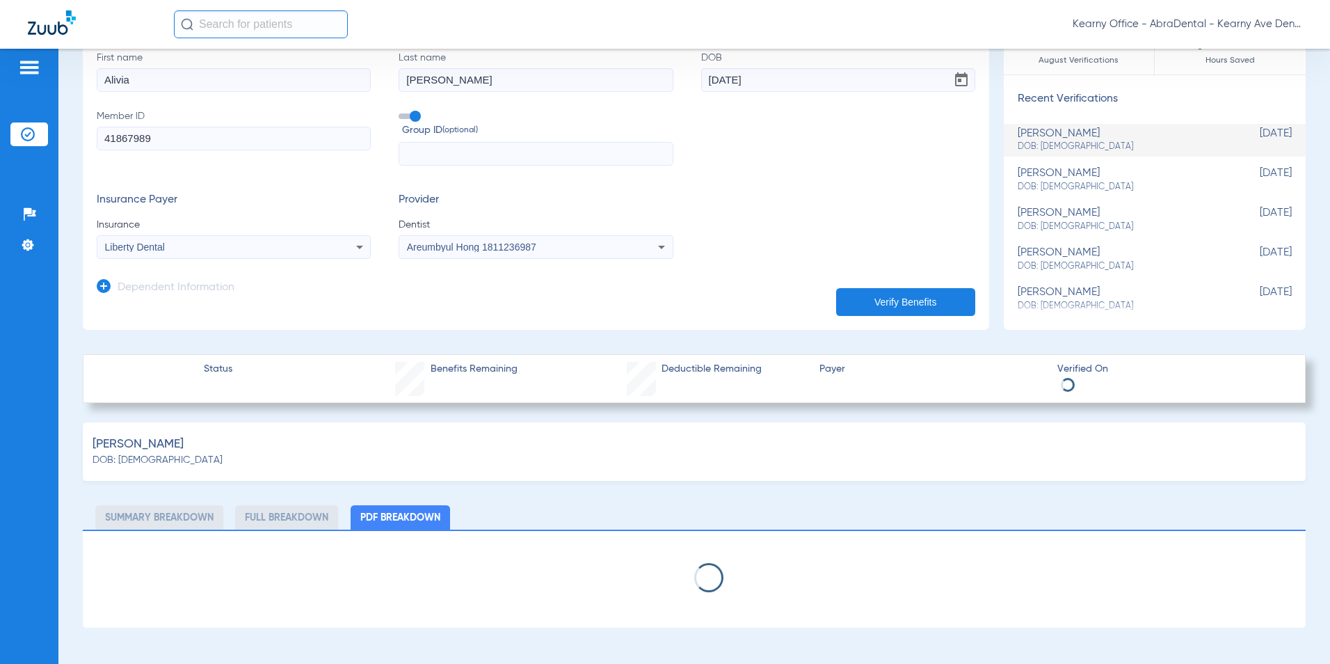
select select "page-width"
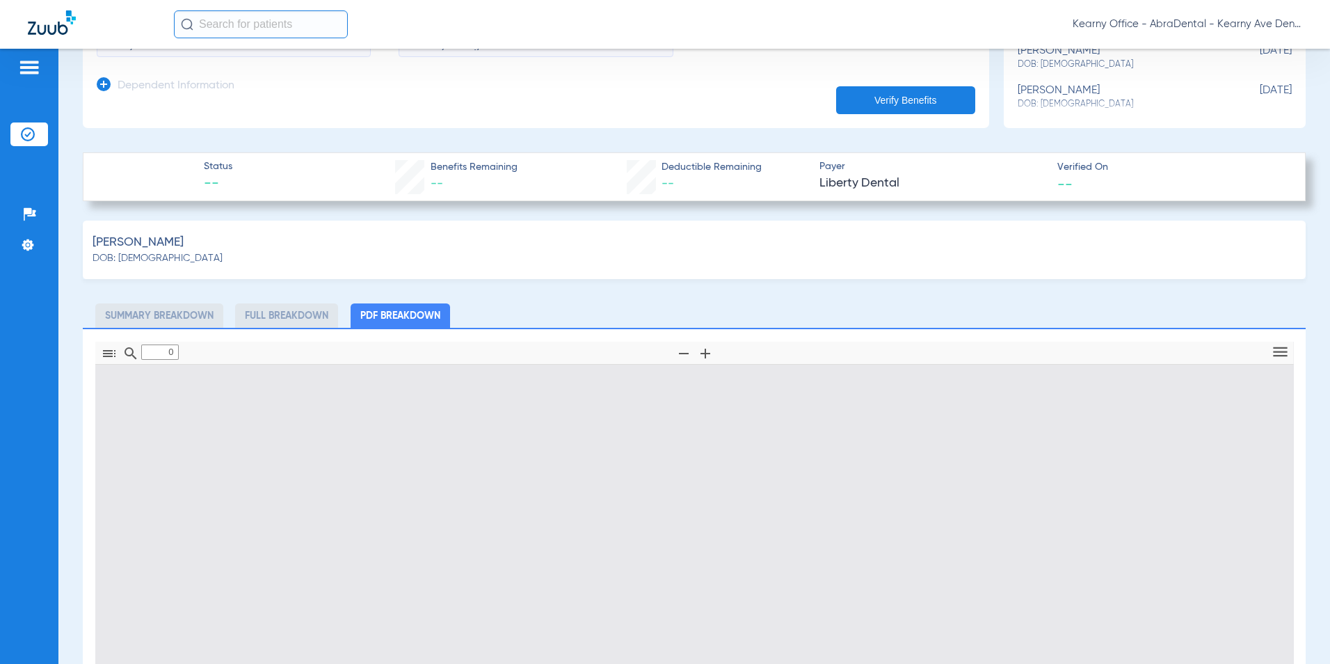
type input "1"
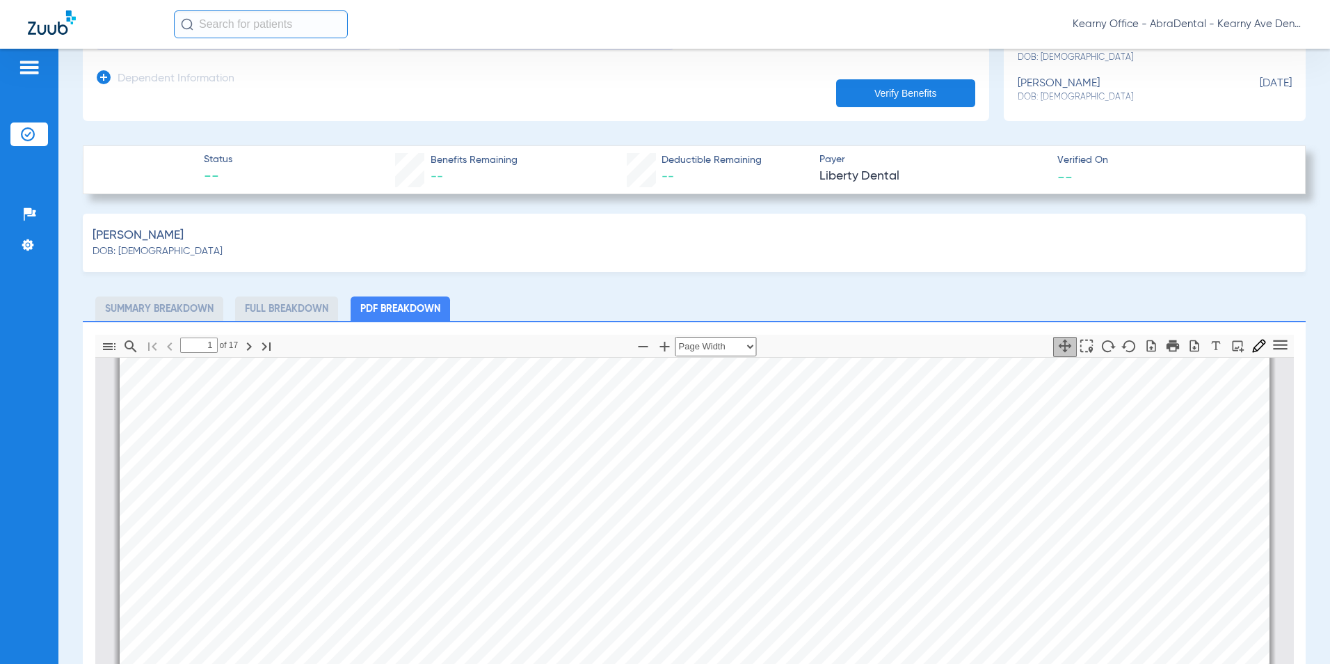
scroll to position [93, 0]
click at [1187, 346] on icon "button" at bounding box center [1194, 346] width 14 height 14
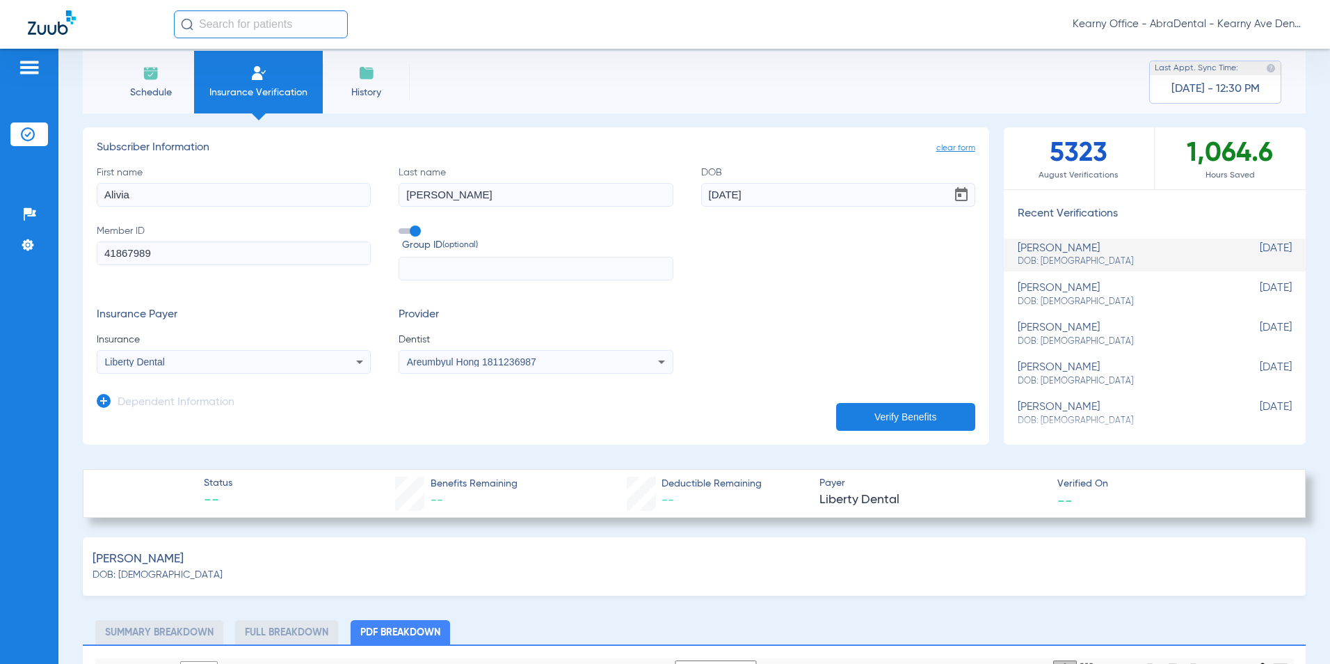
scroll to position [0, 0]
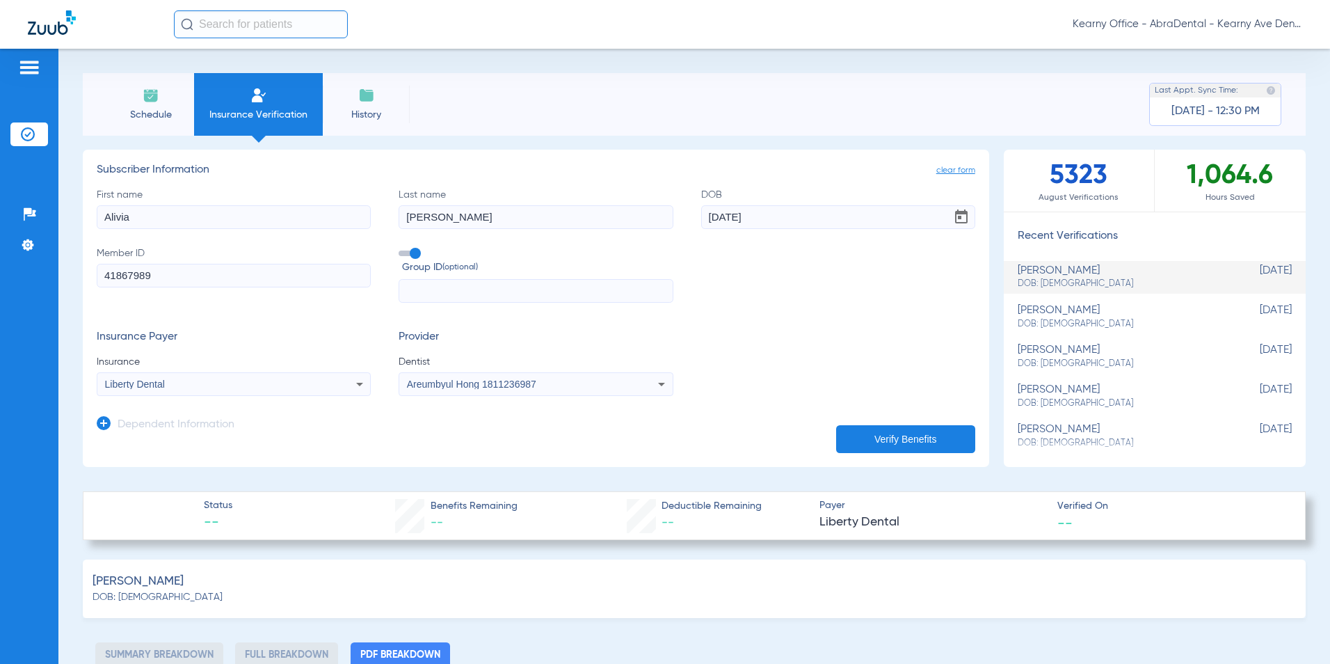
click at [0, 274] on html "Kearny Office - AbraDental - Kearny Ave Dental, LLC - Kearny General Patients I…" at bounding box center [665, 332] width 1330 height 664
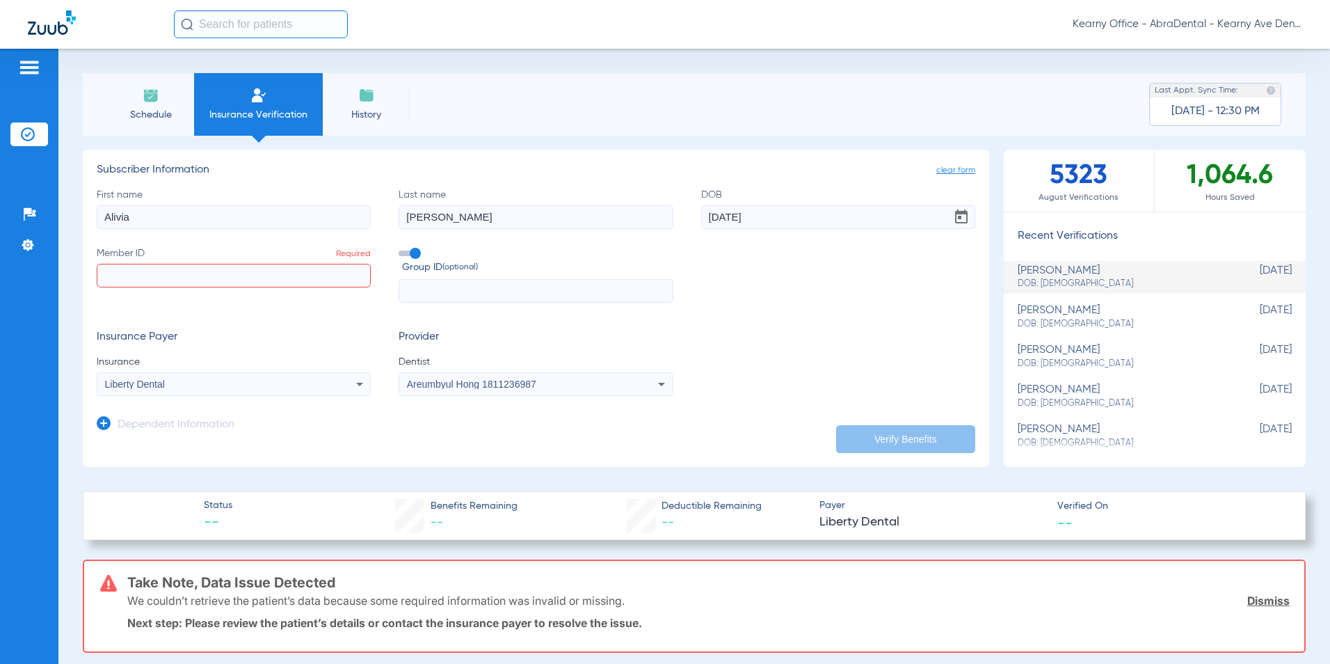
paste input "736725274"
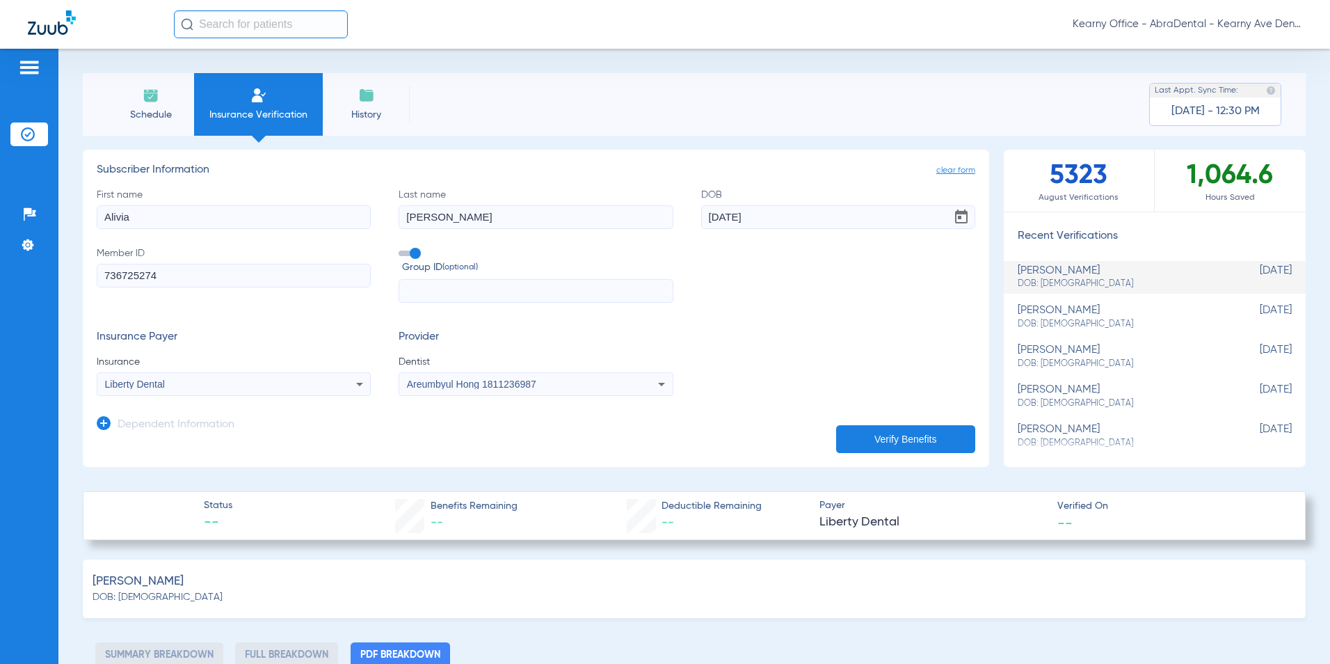
type input "736725274"
drag, startPoint x: 164, startPoint y: 209, endPoint x: -106, endPoint y: 228, distance: 270.5
click at [0, 228] on html "Kearny Office - AbraDental - Kearny Ave Dental, LLC - Kearny General Patients I…" at bounding box center [665, 332] width 1330 height 664
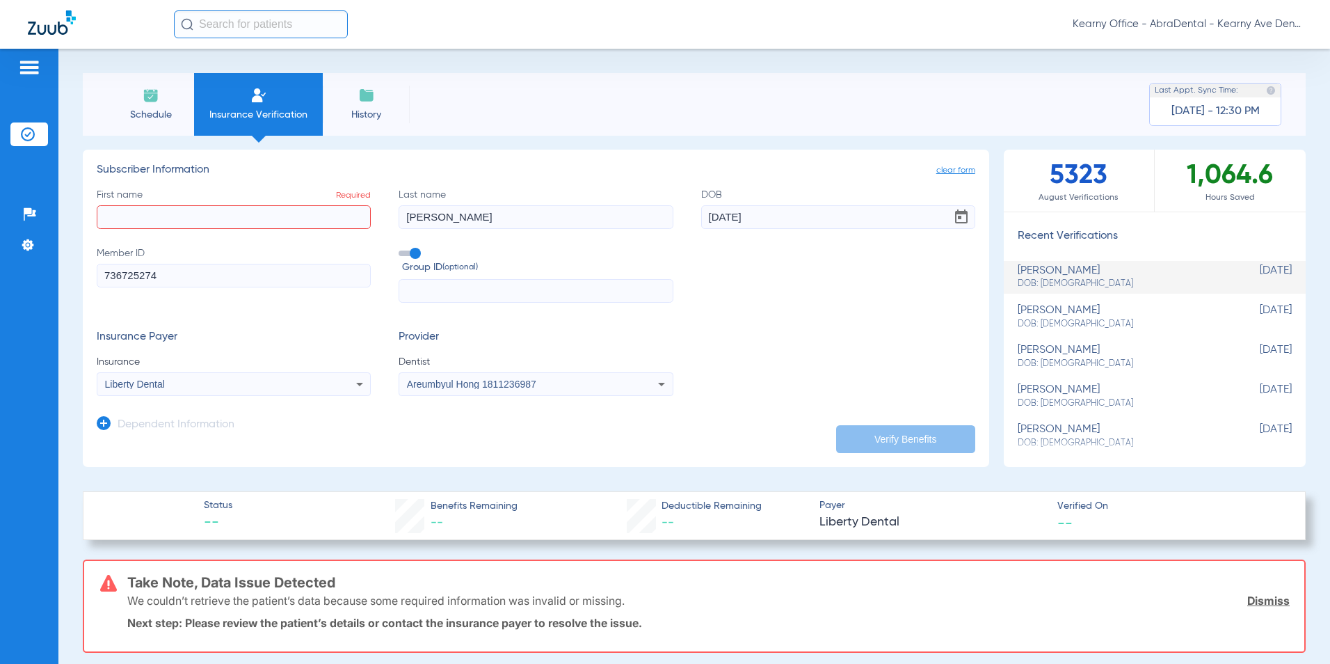
paste input "NOVALIE"
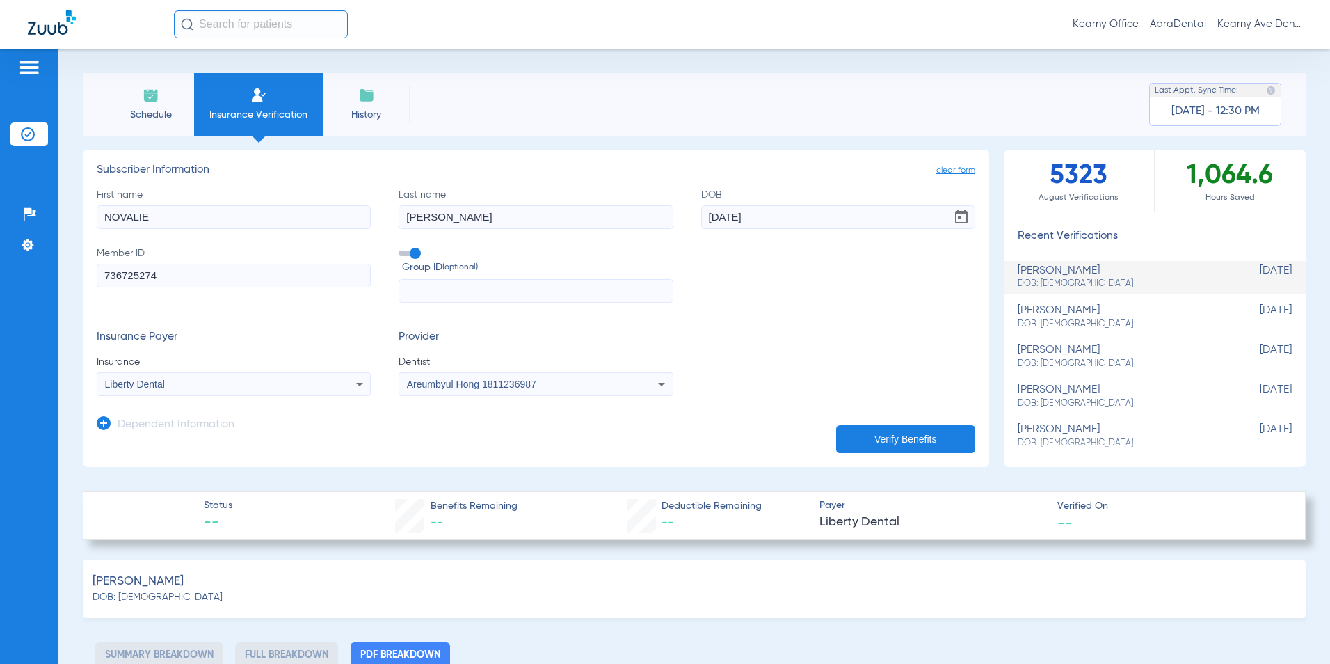
type input "NOVALIE"
drag, startPoint x: 520, startPoint y: 237, endPoint x: 264, endPoint y: 229, distance: 256.1
click at [264, 229] on div "First name [PERSON_NAME] Last name [PERSON_NAME] DOB [DEMOGRAPHIC_DATA] Member …" at bounding box center [536, 245] width 878 height 115
click at [504, 182] on app-subscriber-form "Subscriber Information First name NOVALIE Last name [PERSON_NAME] DOB [DEMOGRAP…" at bounding box center [536, 279] width 878 height 232
click at [475, 211] on input "[PERSON_NAME]" at bounding box center [536, 217] width 274 height 24
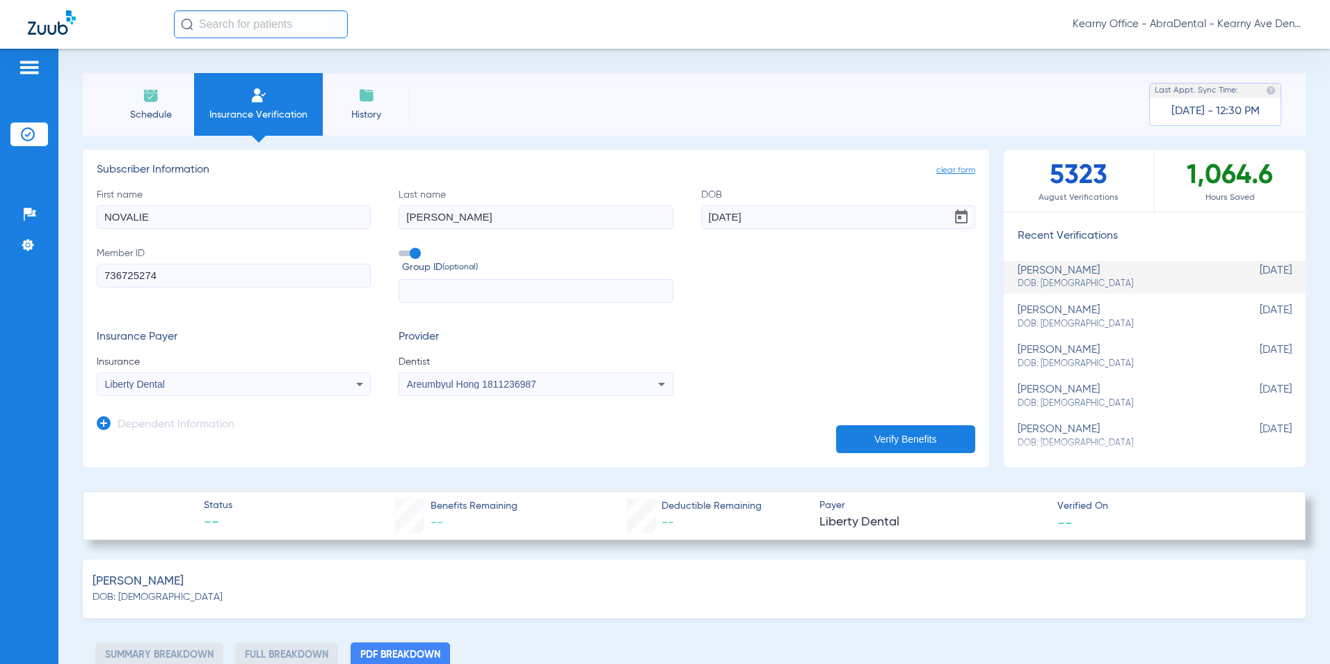
drag, startPoint x: 458, startPoint y: 219, endPoint x: 200, endPoint y: 210, distance: 258.2
click at [212, 216] on div "First name [PERSON_NAME] Last name [PERSON_NAME] DOB [DEMOGRAPHIC_DATA] Member …" at bounding box center [536, 245] width 878 height 115
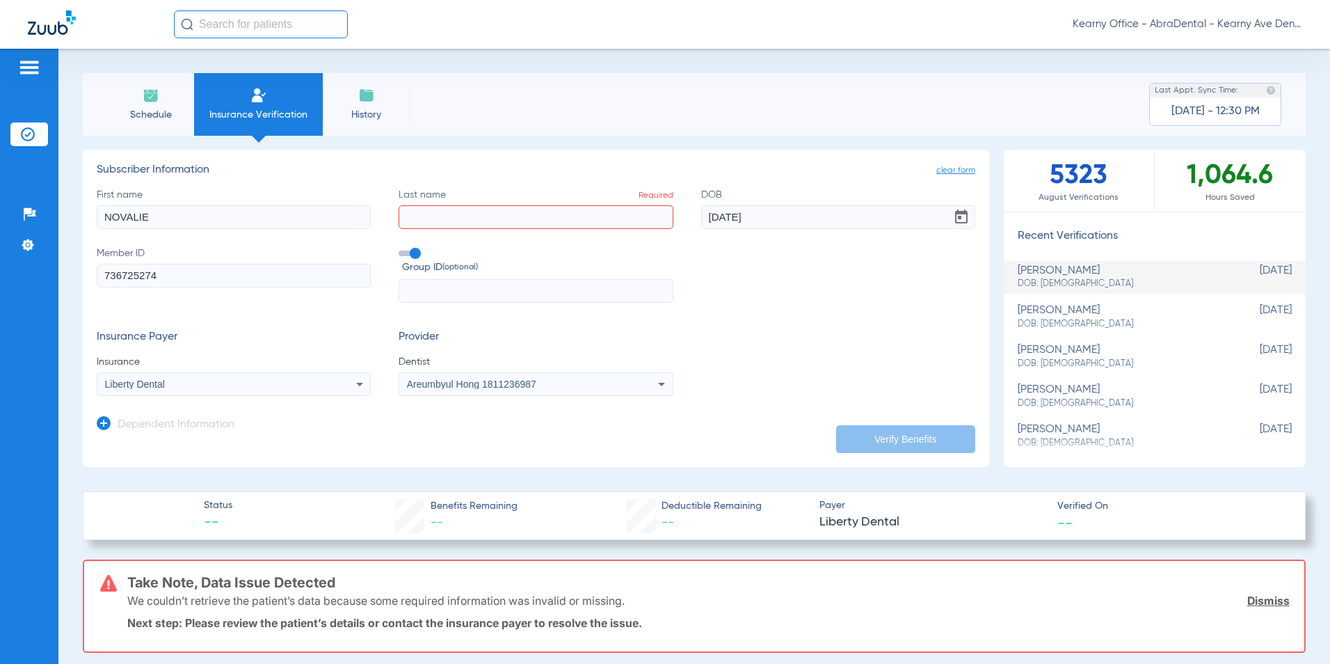
click at [436, 221] on input "Last name Required" at bounding box center [536, 217] width 274 height 24
drag, startPoint x: 442, startPoint y: 213, endPoint x: 451, endPoint y: 216, distance: 10.1
paste input "[PERSON_NAME]"
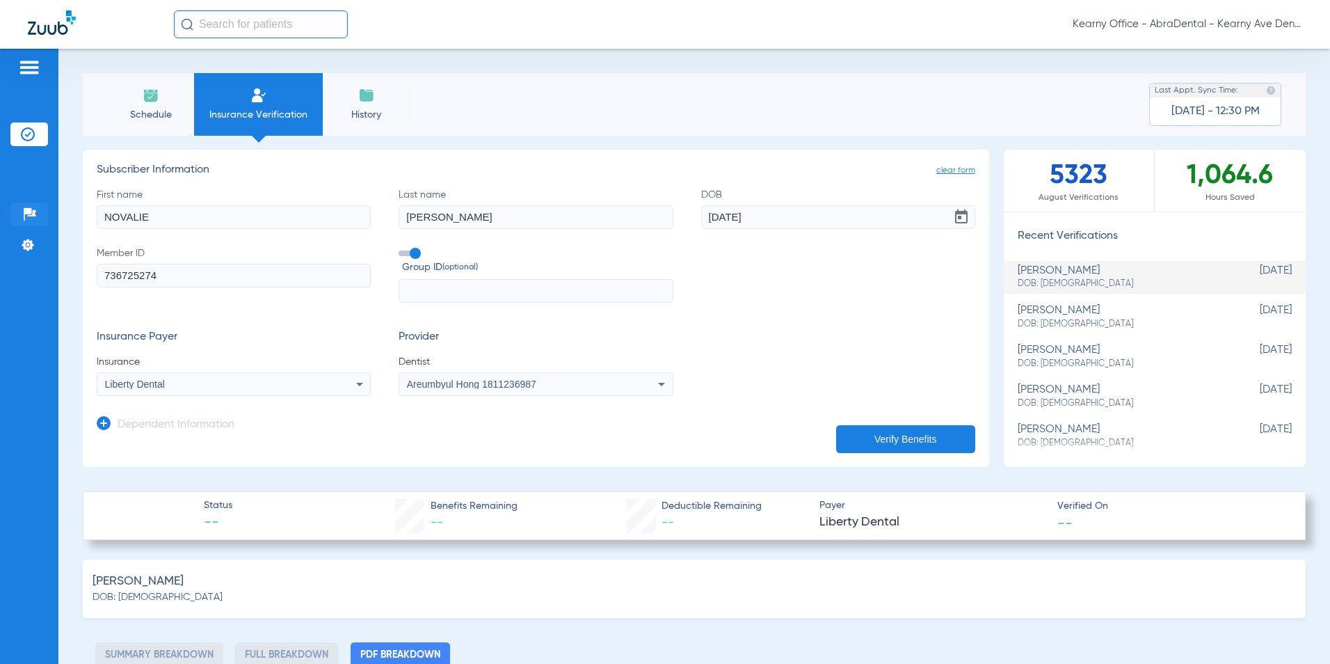
type input "[PERSON_NAME]"
drag, startPoint x: 769, startPoint y: 224, endPoint x: 723, endPoint y: 232, distance: 47.2
click at [582, 232] on div "First name [PERSON_NAME] Last name [PERSON_NAME] DOB [DEMOGRAPHIC_DATA] Member …" at bounding box center [536, 245] width 878 height 115
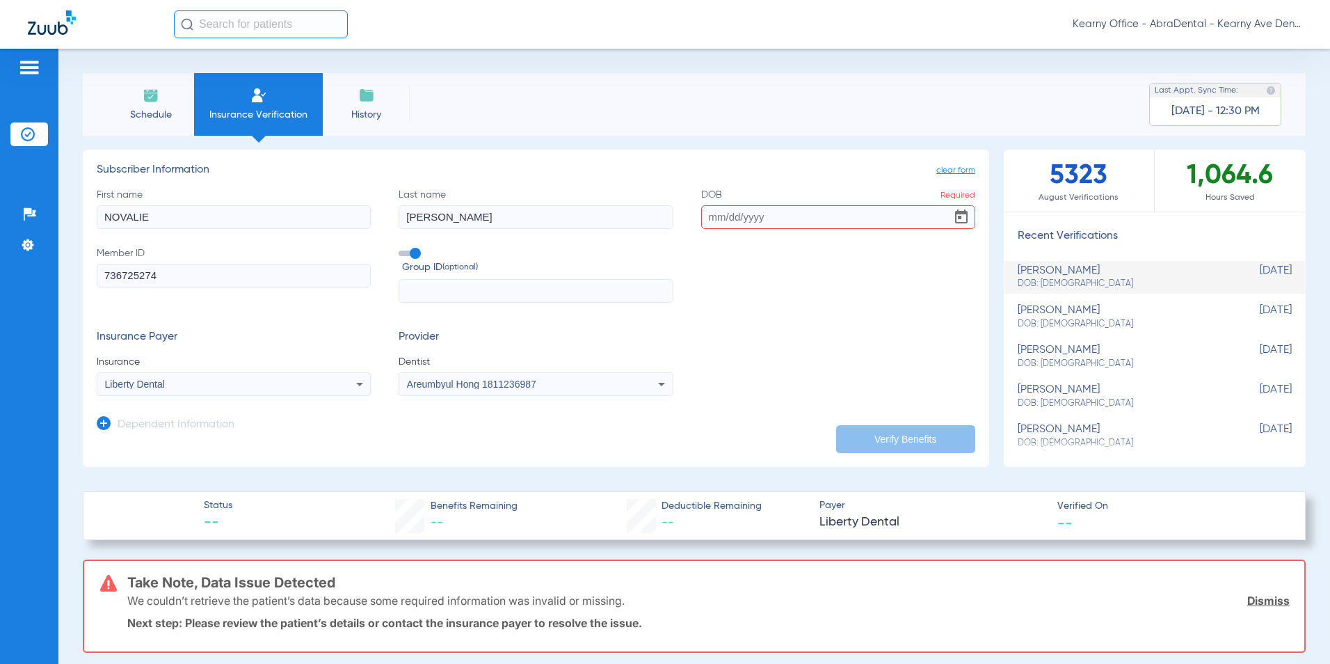
paste input "[DATE]"
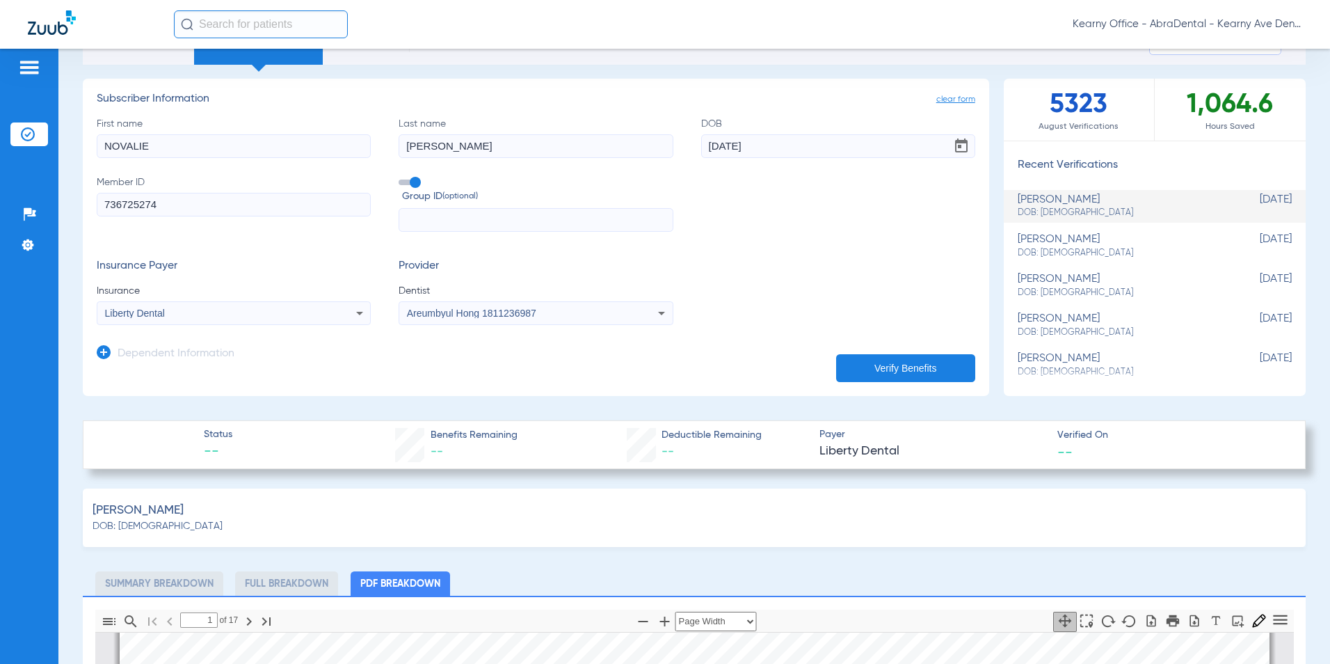
scroll to position [139, 0]
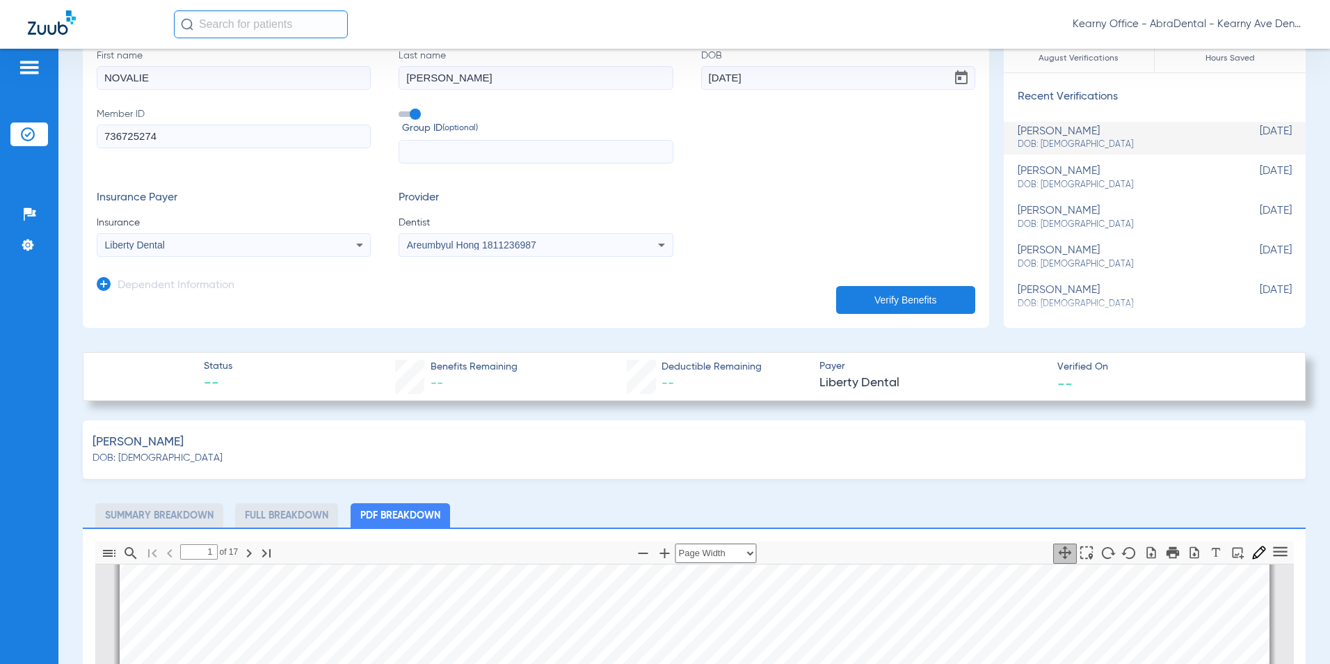
type input "[DATE]"
drag, startPoint x: 910, startPoint y: 287, endPoint x: 906, endPoint y: 278, distance: 10.0
click at [908, 280] on form "clear form Subscriber Information First name NOVALIE Last name [PERSON_NAME] [D…" at bounding box center [536, 163] width 878 height 279
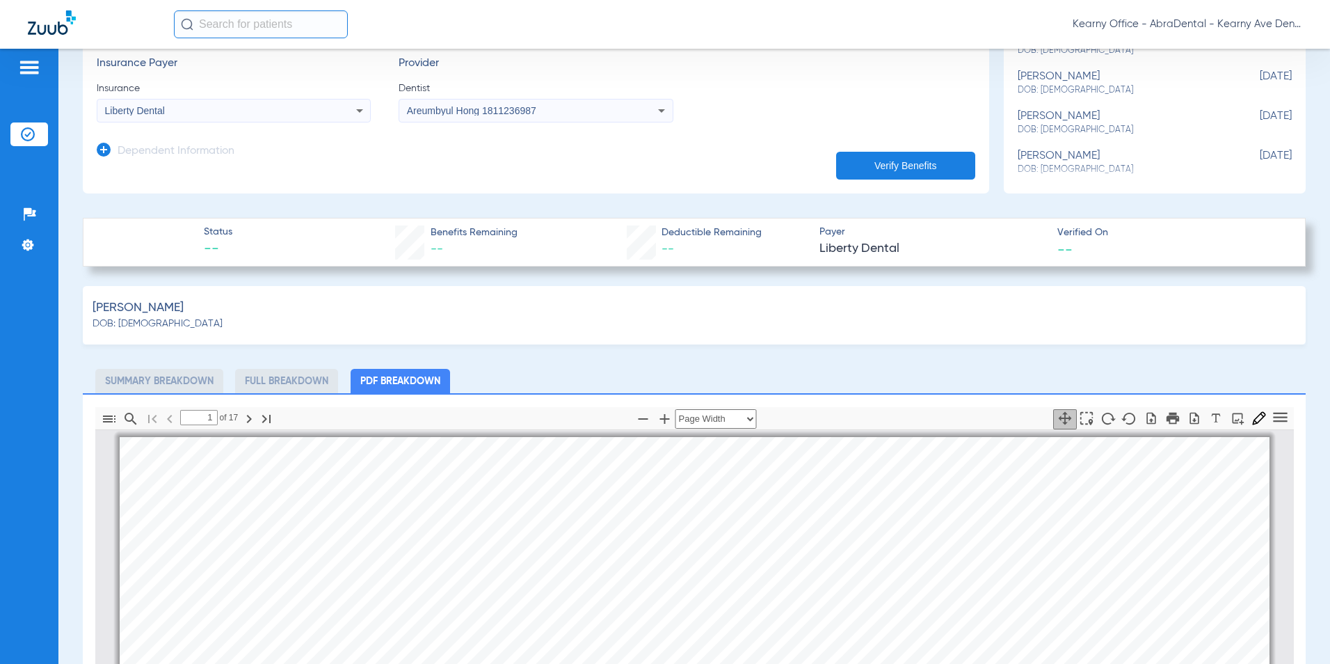
scroll to position [487, 0]
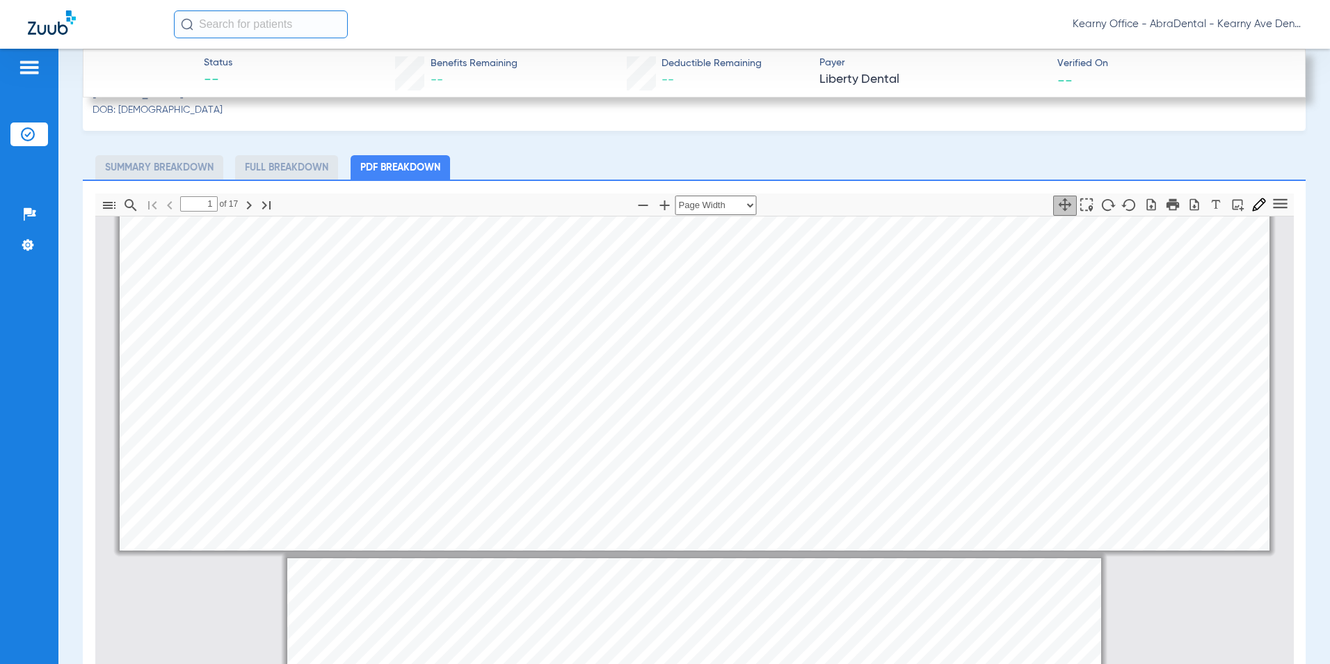
type input "2"
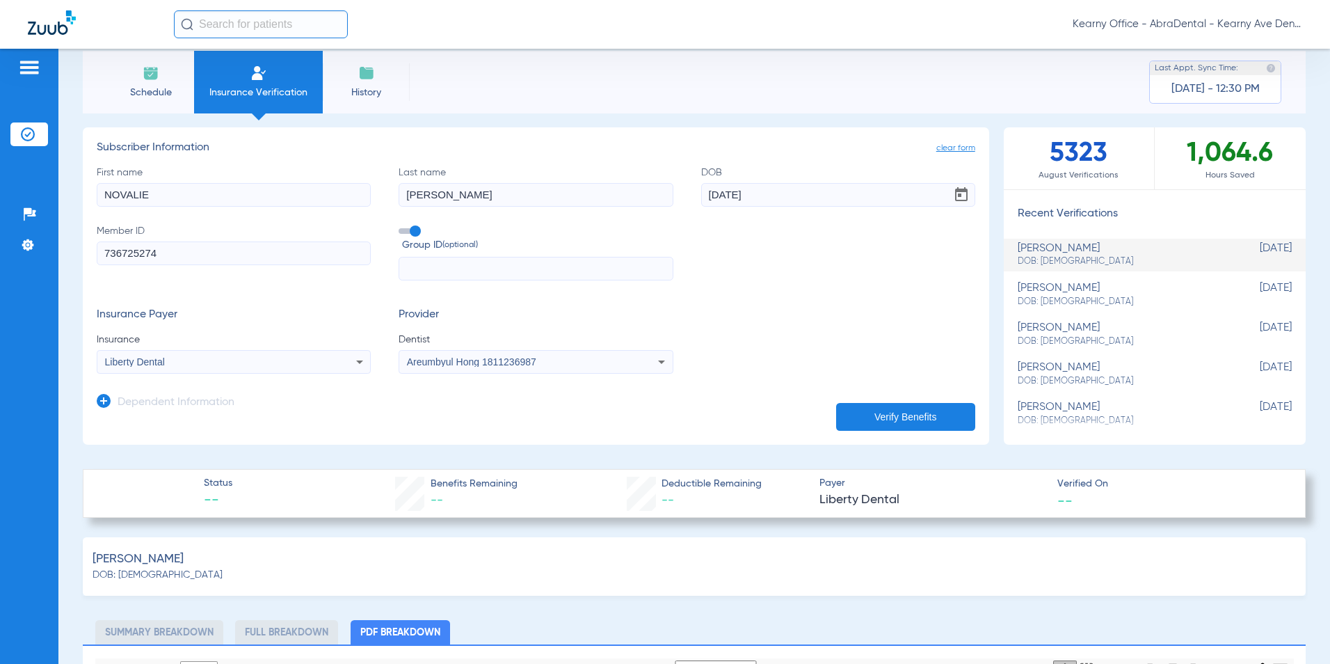
scroll to position [0, 0]
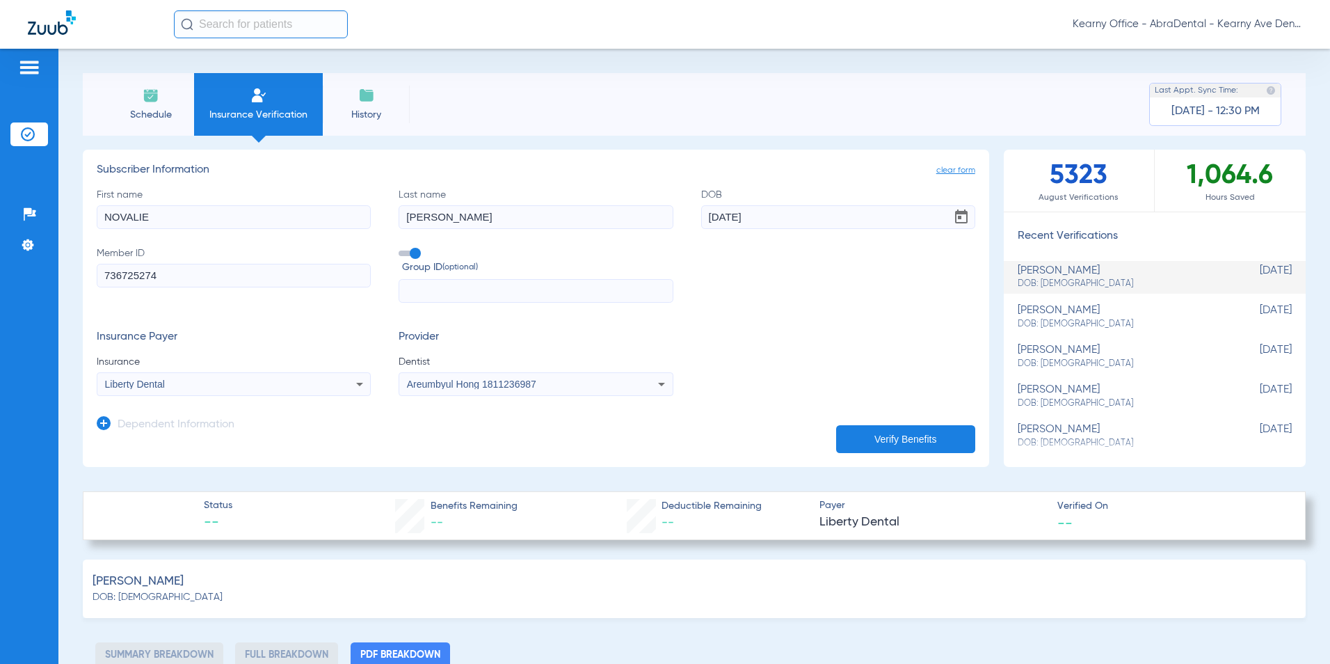
click at [890, 442] on button "Verify Benefits" at bounding box center [905, 439] width 139 height 28
